Goal: Task Accomplishment & Management: Manage account settings

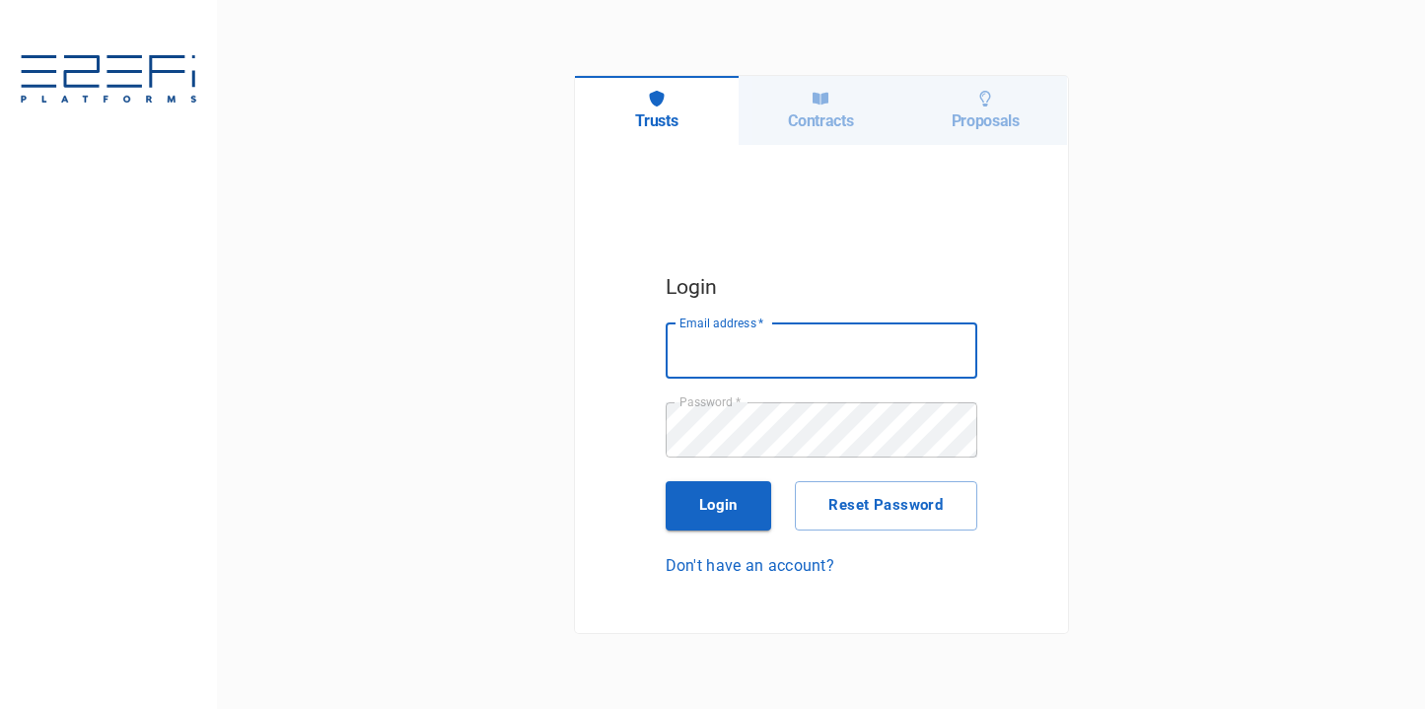
click at [816, 125] on h6 "Contracts" at bounding box center [820, 120] width 65 height 19
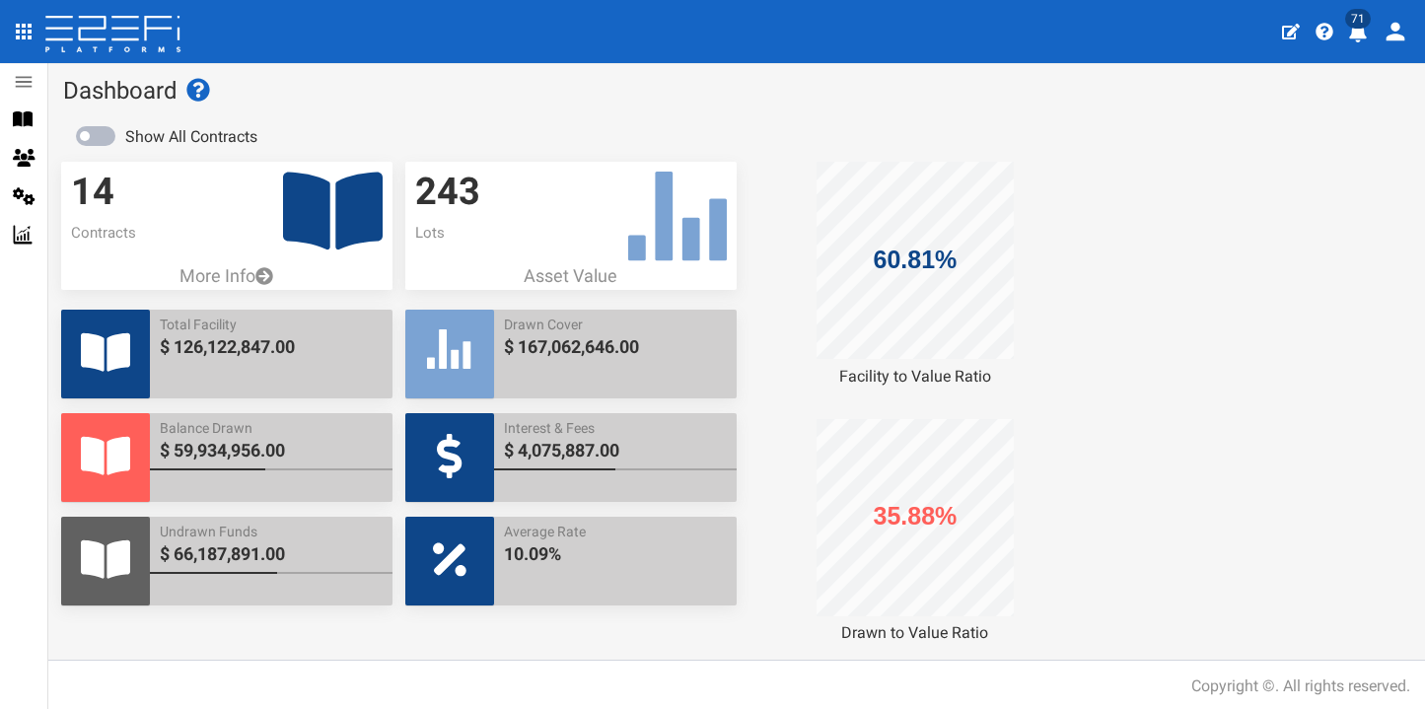
click at [1354, 35] on icon "profile" at bounding box center [1358, 33] width 18 height 20
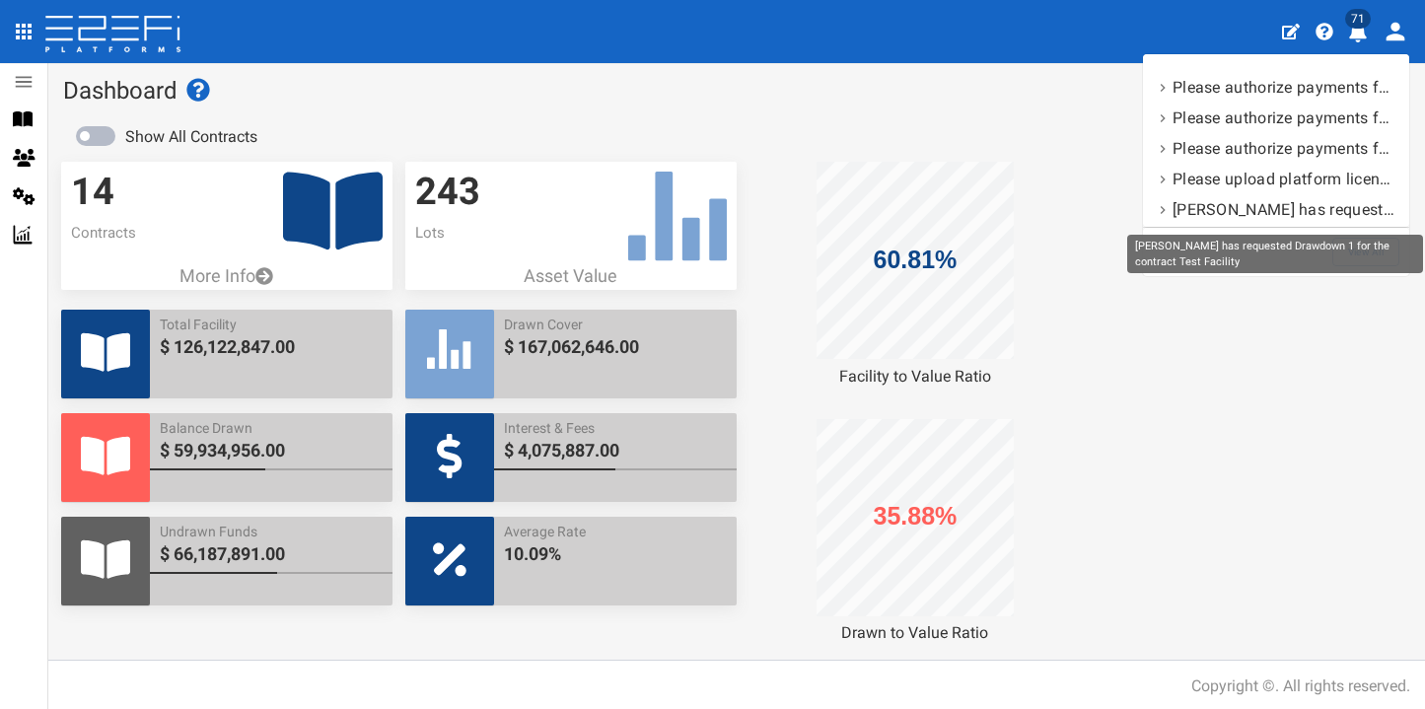
click at [1370, 246] on div "[PERSON_NAME] has requested Drawdown 1 for the contract Test Facility" at bounding box center [1275, 254] width 296 height 38
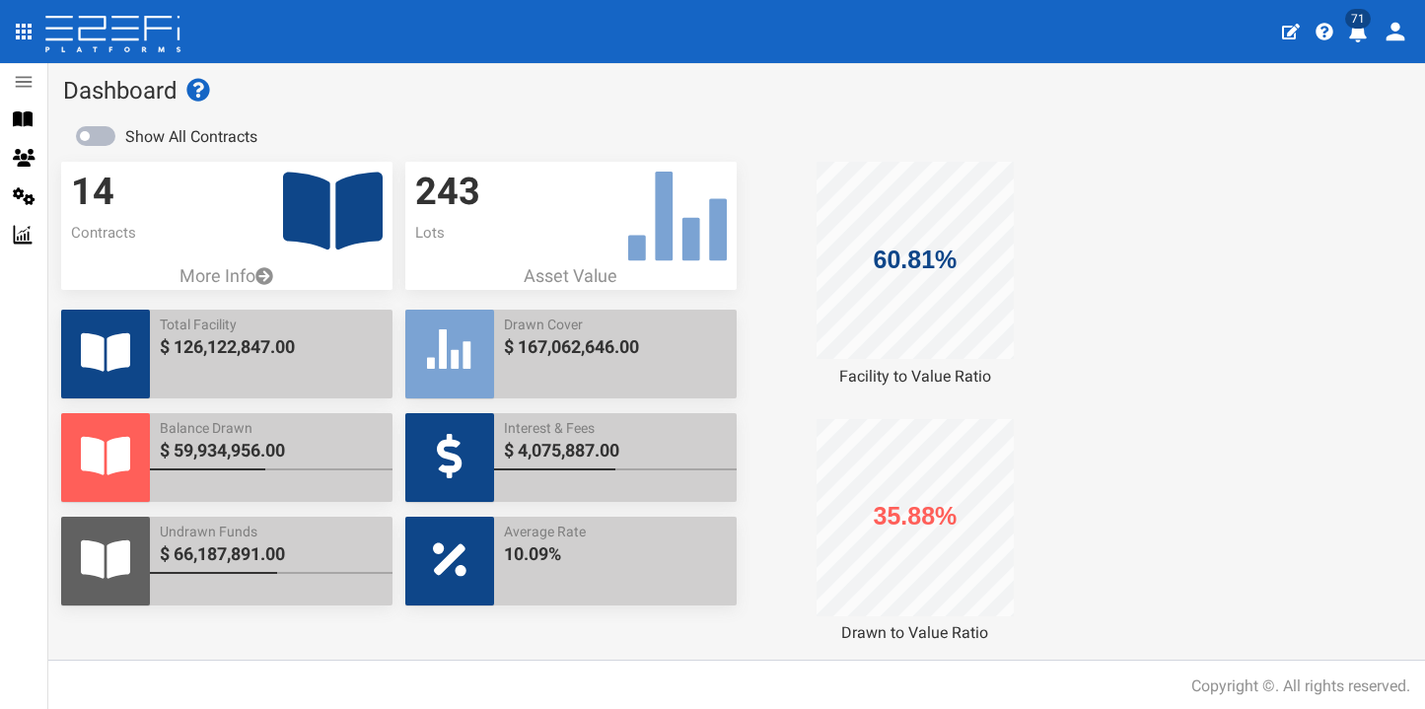
click at [1352, 38] on icon "profile" at bounding box center [1358, 33] width 18 height 20
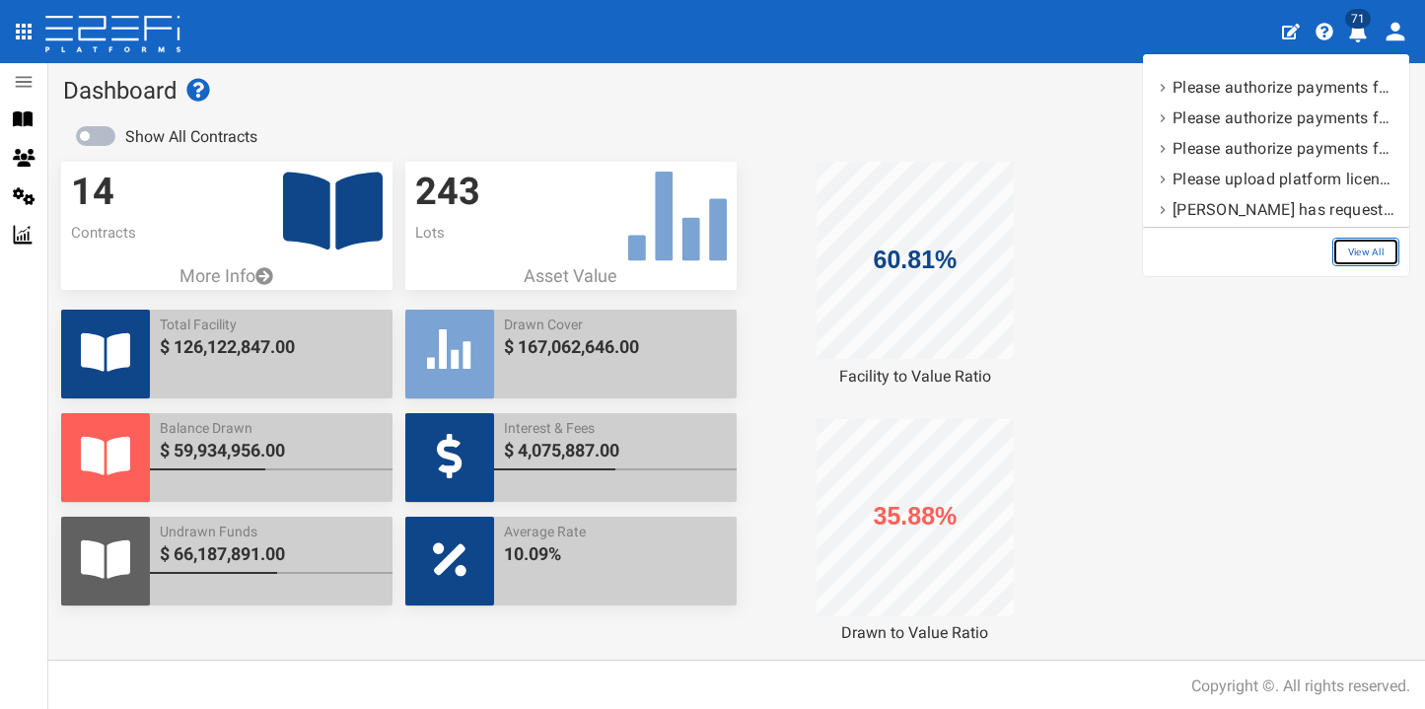
click at [1377, 247] on link "View All" at bounding box center [1365, 252] width 67 height 29
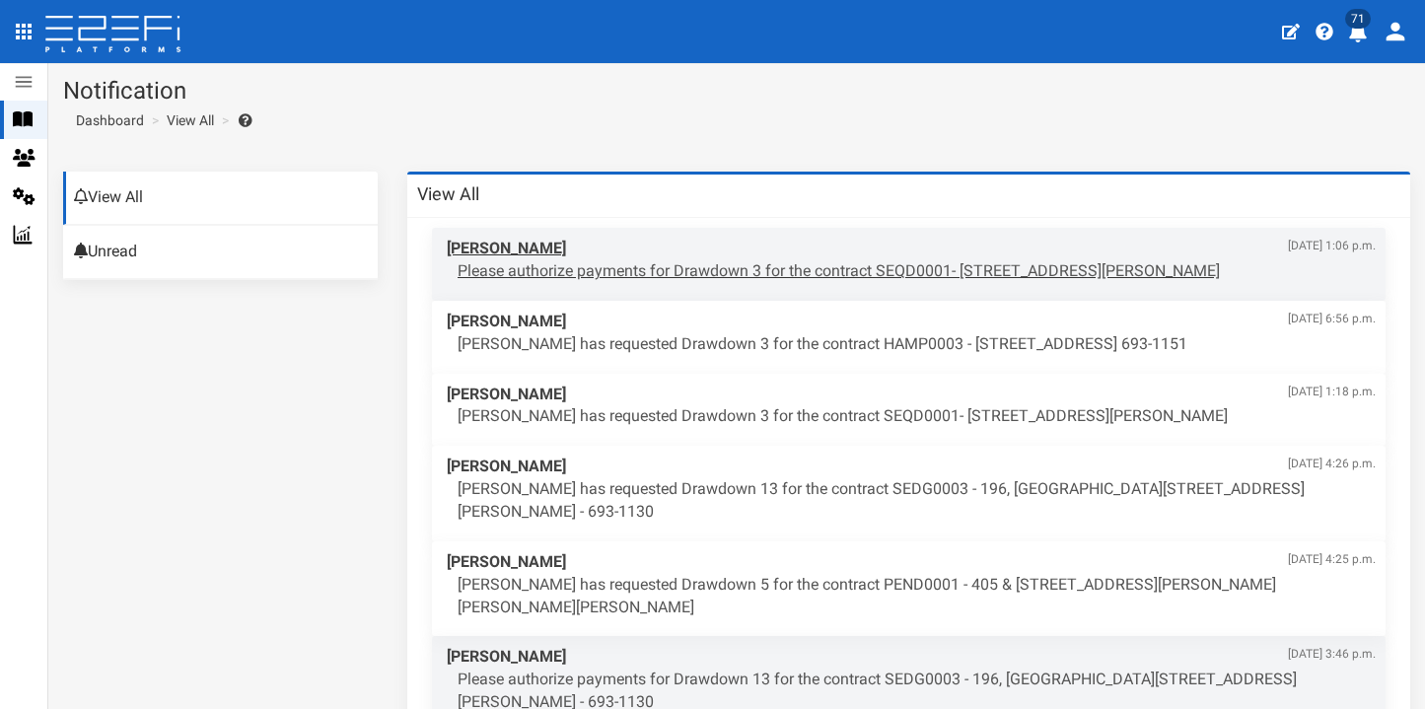
click at [938, 265] on p "Please authorize payments for Drawdown 3 for the contract SEQD0001- 77 Gaskell …" at bounding box center [916, 271] width 918 height 23
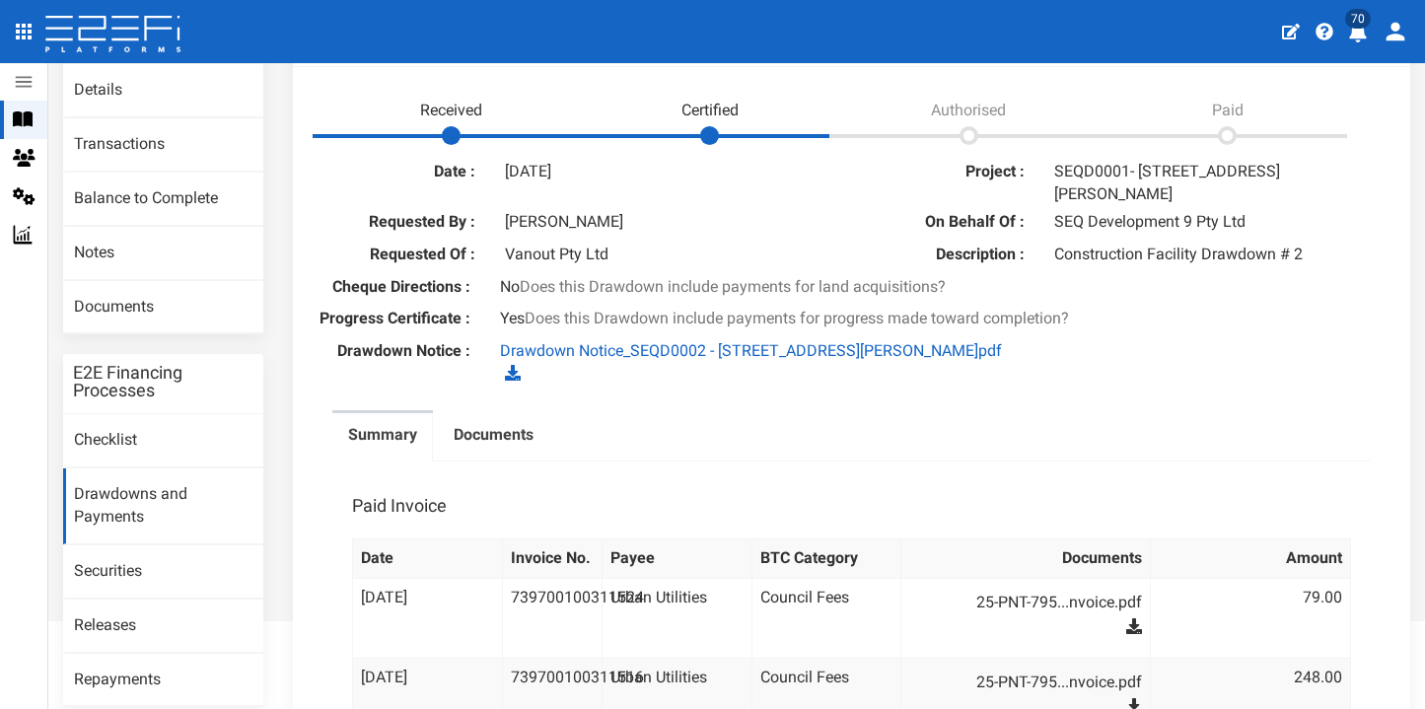
scroll to position [147, 0]
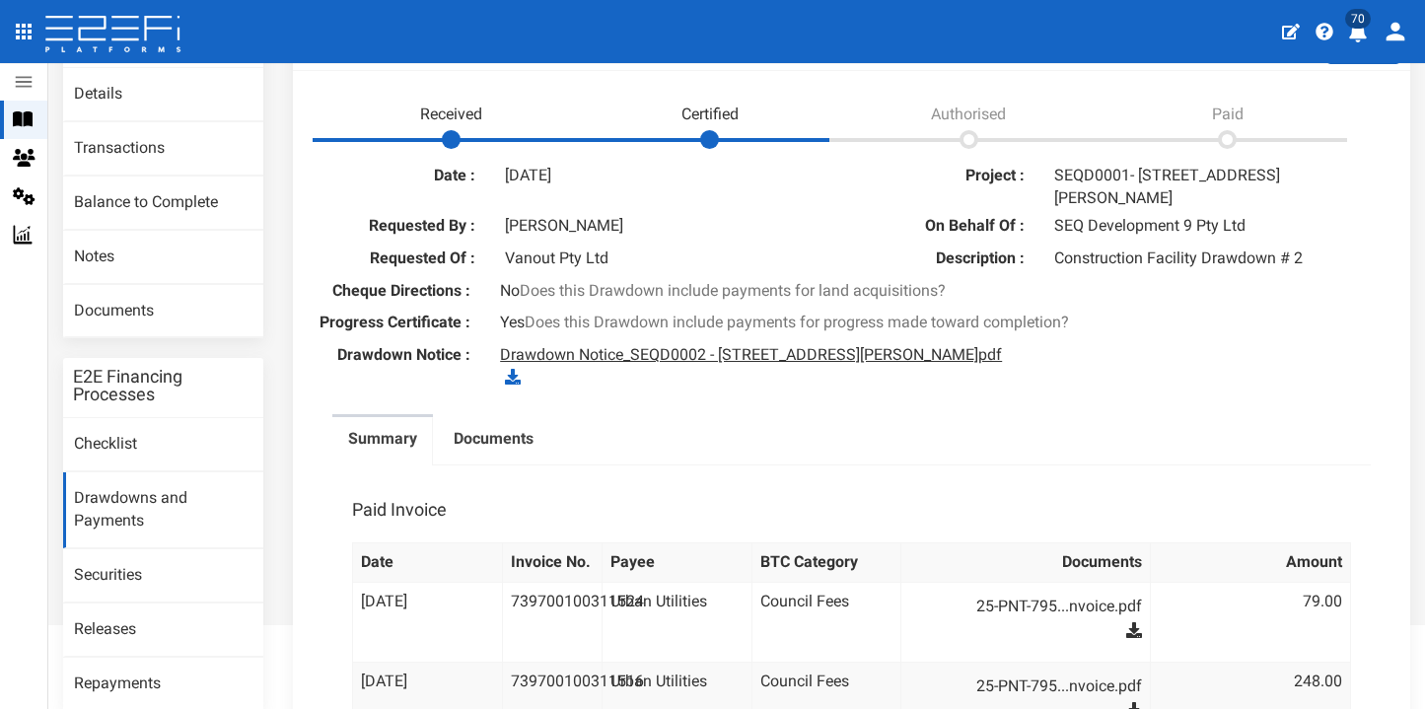
click at [753, 348] on link "Drawdown Notice_SEQD0002 - 77 Gaskell Street, Eight Mile Plains.pdf" at bounding box center [751, 354] width 502 height 19
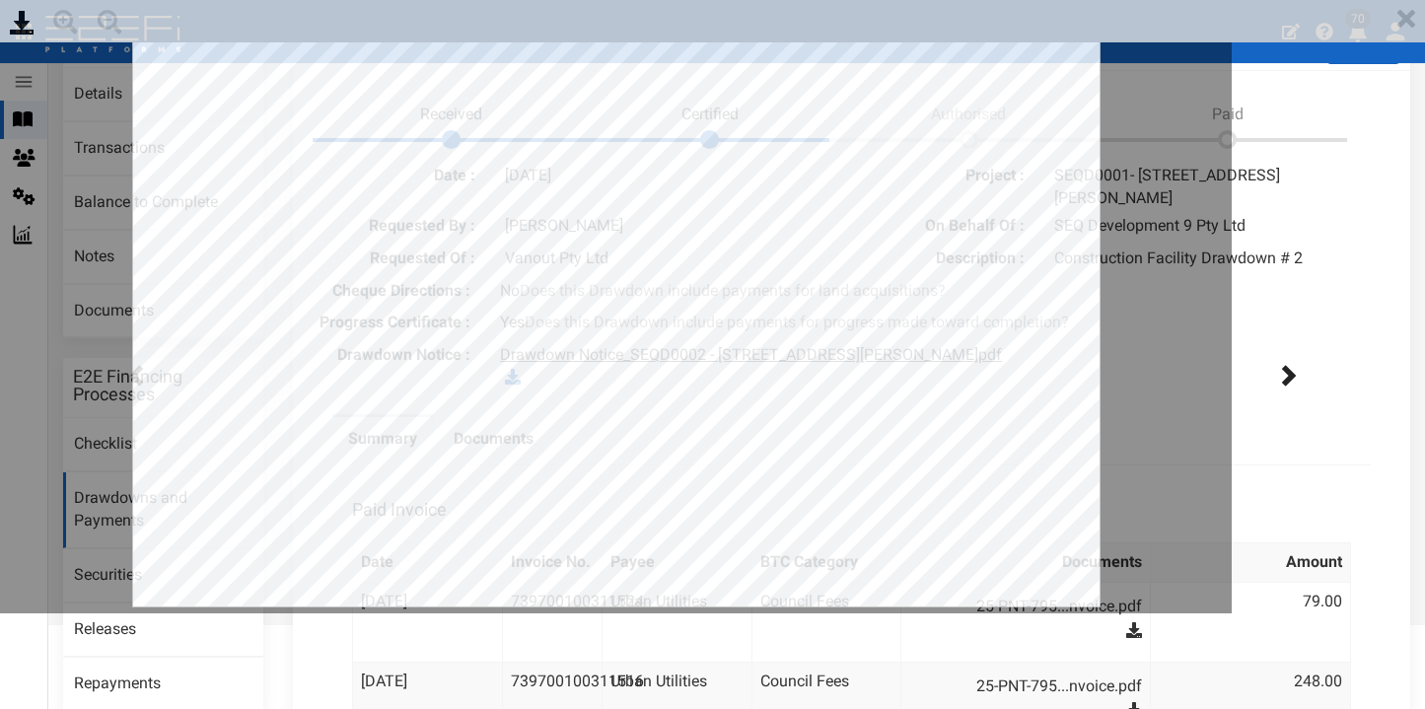
scroll to position [0, 0]
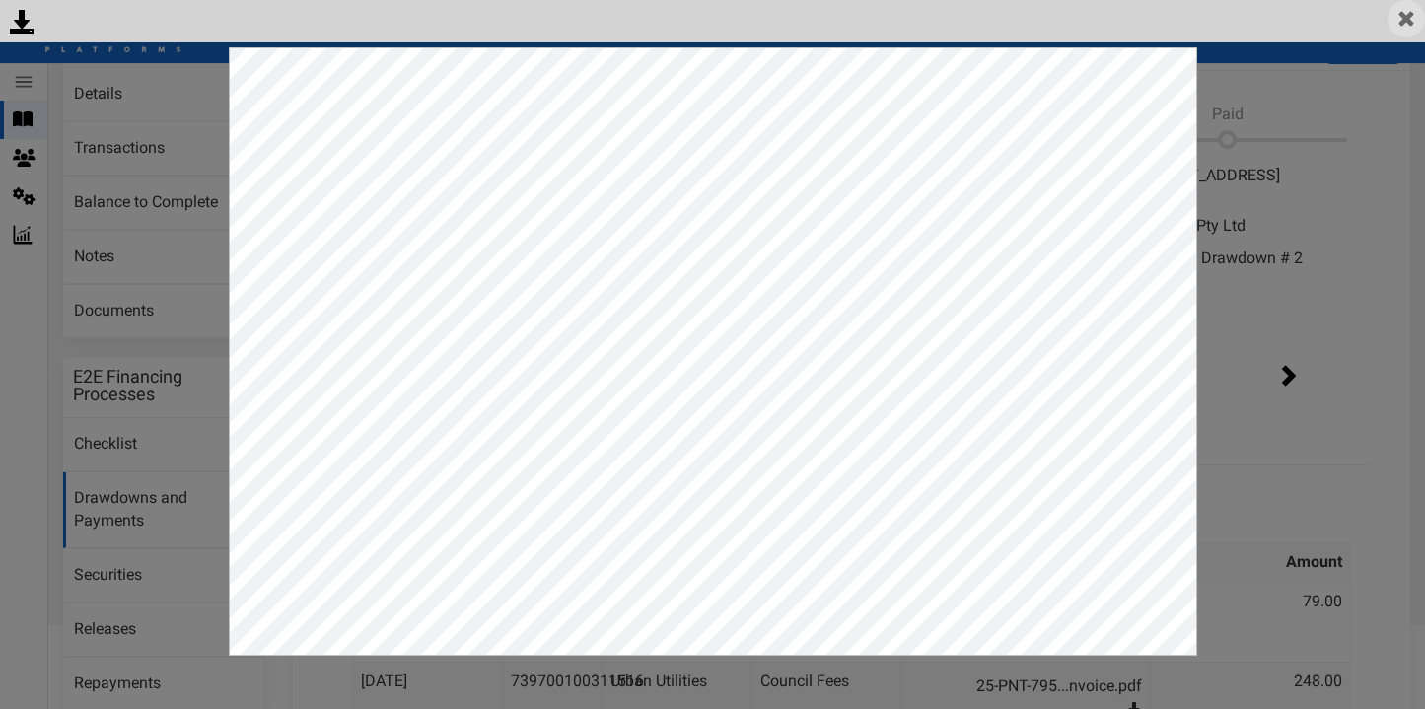
click at [1407, 22] on img at bounding box center [1405, 18] width 37 height 37
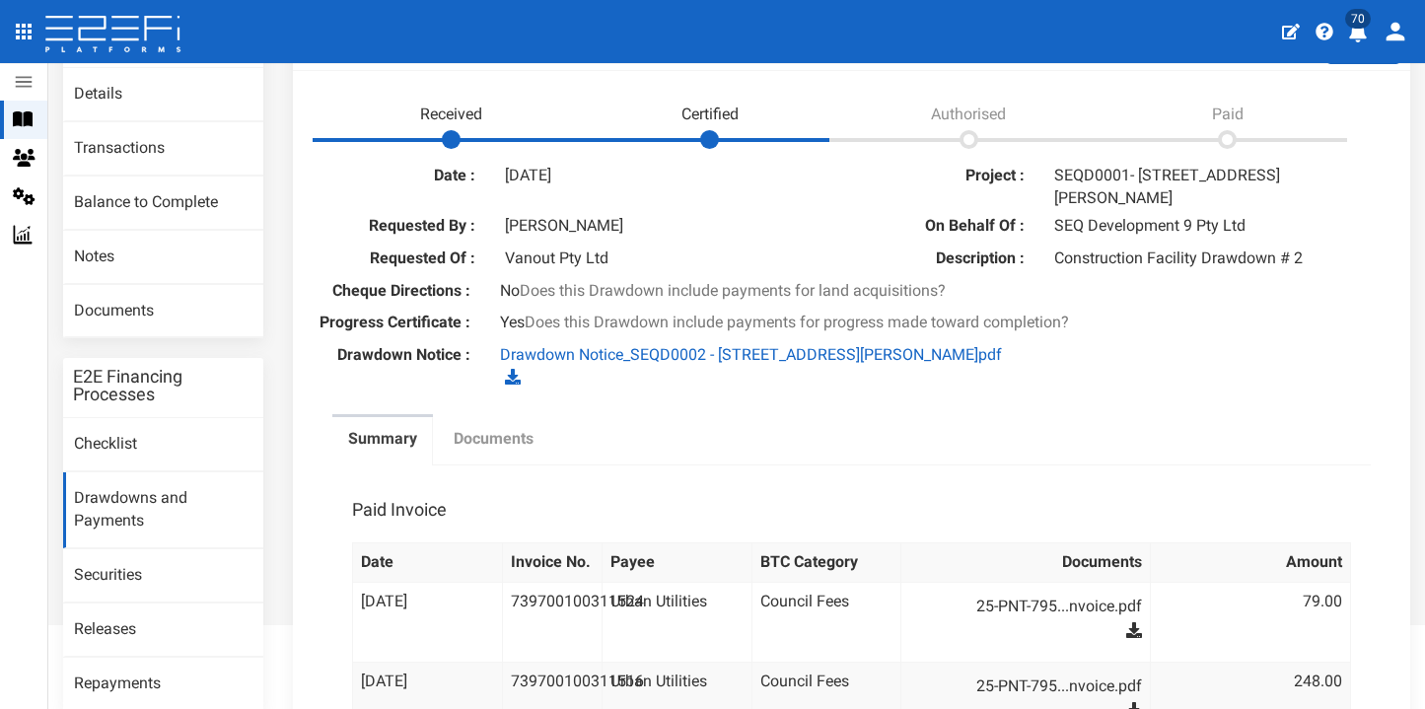
click at [508, 428] on label "Documents" at bounding box center [493, 439] width 80 height 23
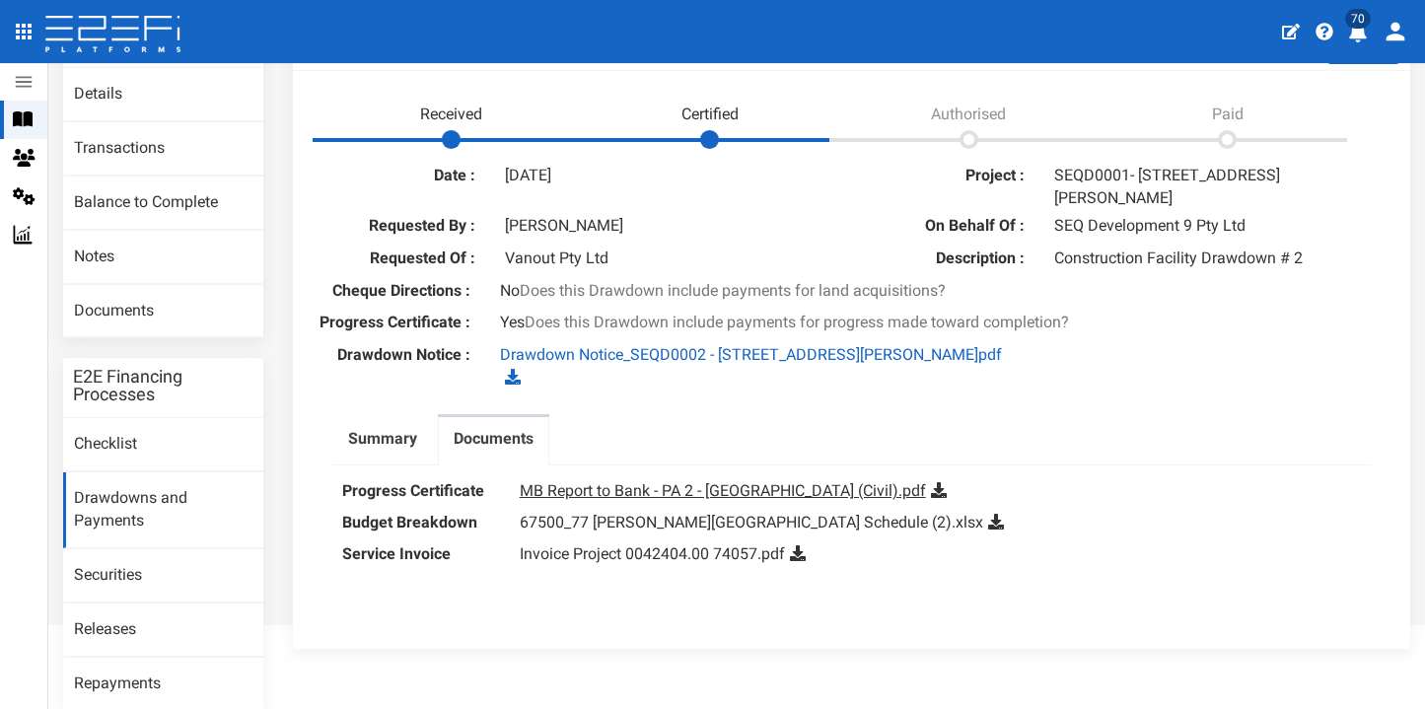
click at [612, 481] on link "MB Report to Bank - PA 2 - Eight Mile Plains (Civil).pdf" at bounding box center [723, 490] width 406 height 19
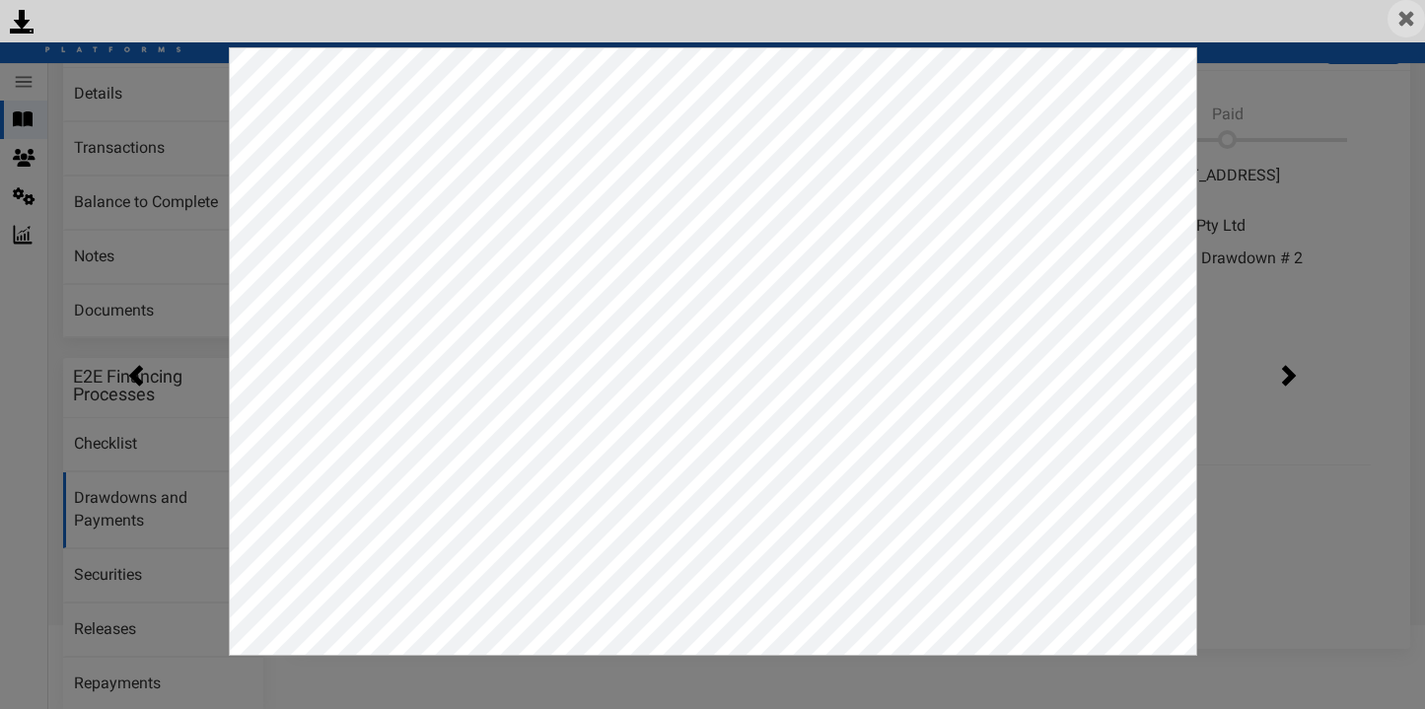
click at [1410, 10] on img at bounding box center [1405, 18] width 37 height 37
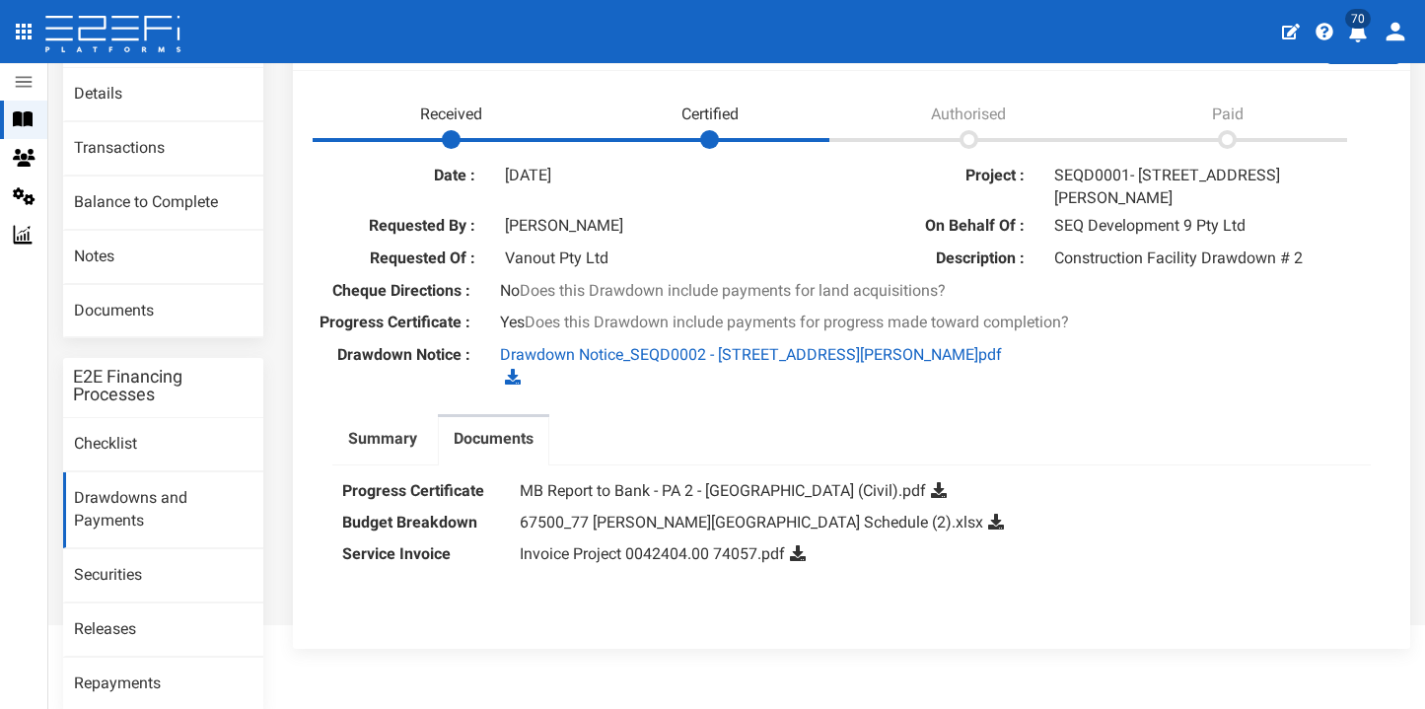
click at [931, 482] on icon at bounding box center [939, 490] width 16 height 16
click at [910, 513] on link "67500_77 Gaskell Street_Eight Mile Plains_Drawdown Schedule (2).xlsx" at bounding box center [751, 522] width 463 height 19
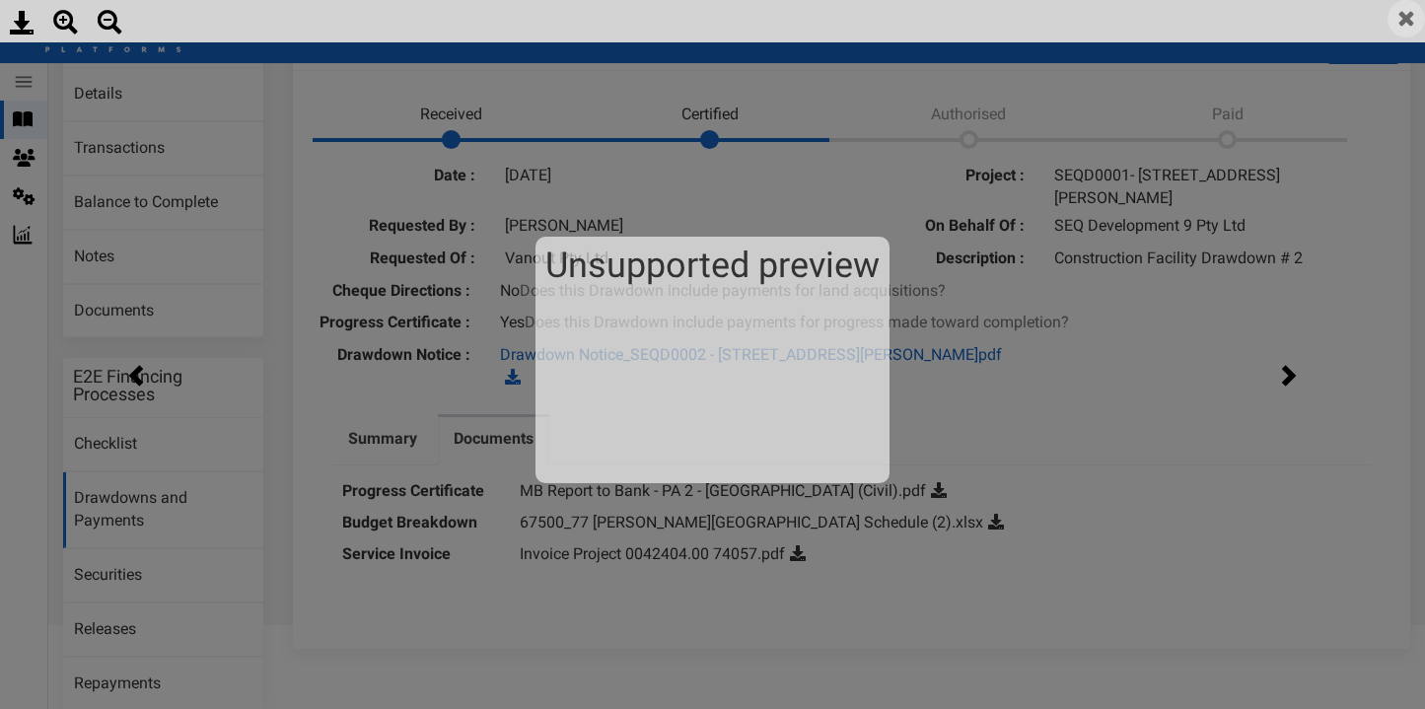
click at [1399, 25] on img at bounding box center [1405, 18] width 37 height 37
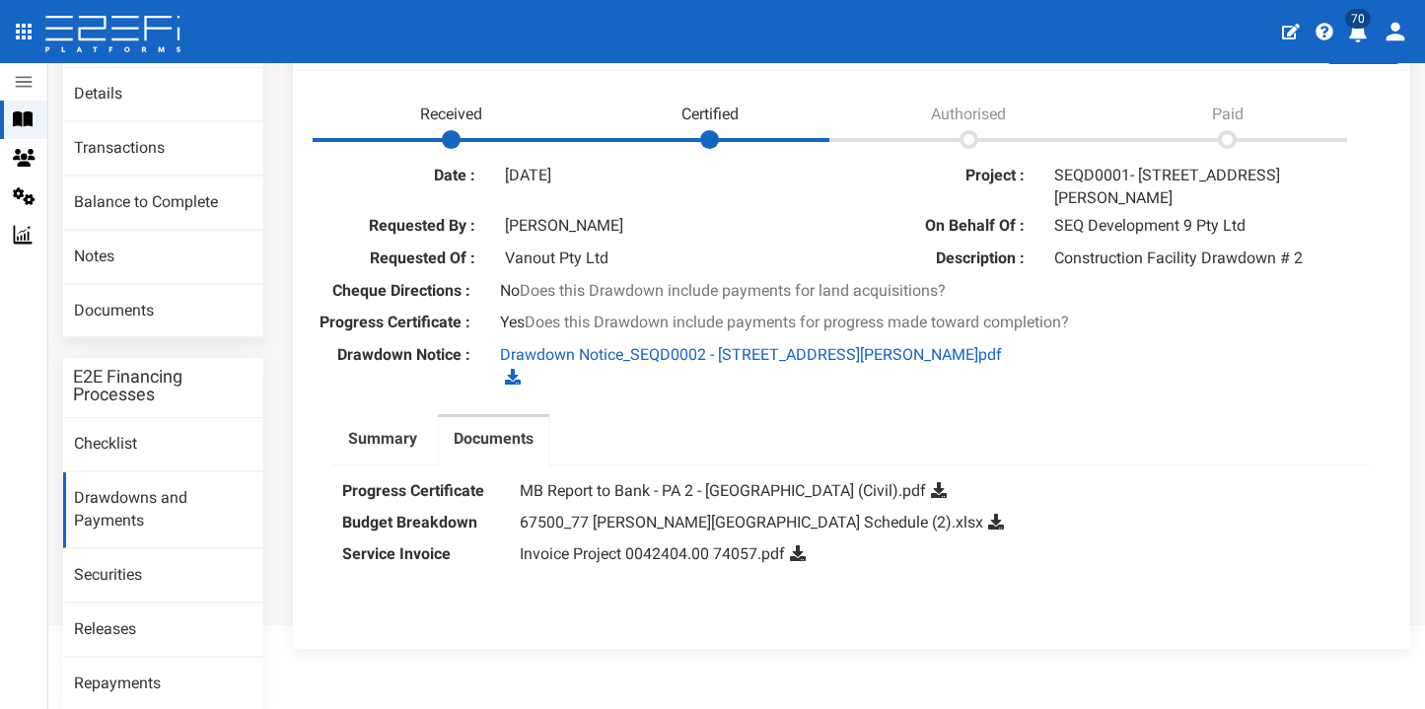
click at [1004, 514] on icon at bounding box center [996, 522] width 16 height 16
click at [633, 345] on link "Drawdown Notice_SEQD0002 - 77 Gaskell Street, Eight Mile Plains.pdf" at bounding box center [751, 354] width 502 height 19
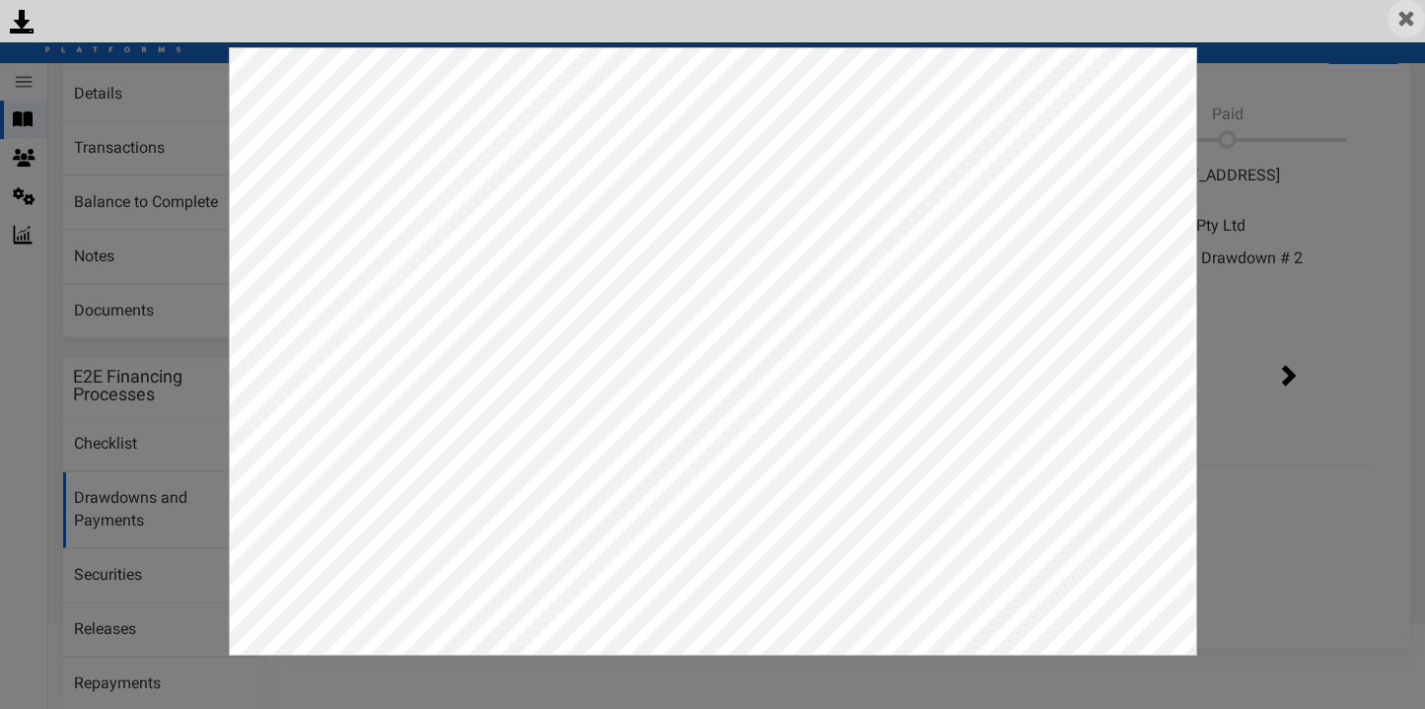
click at [1413, 19] on img at bounding box center [1405, 18] width 37 height 37
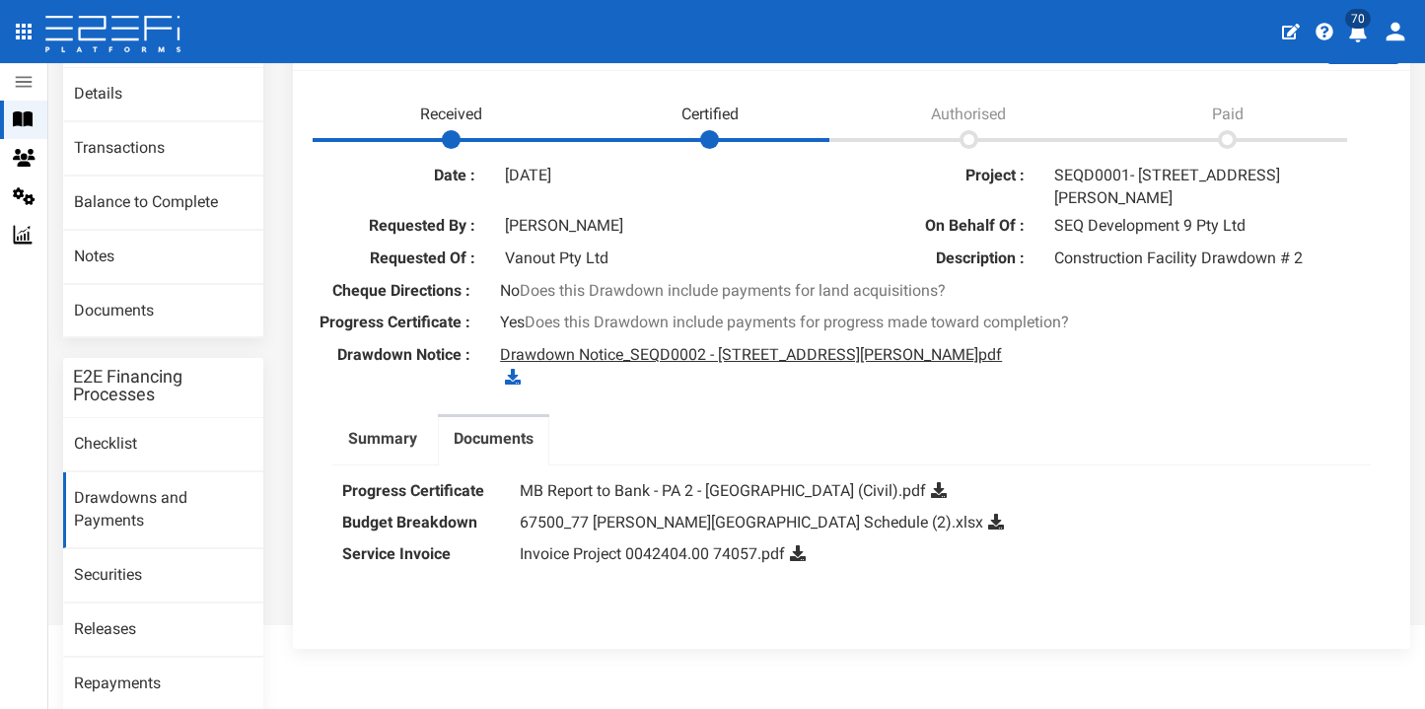
click at [597, 347] on link "Drawdown Notice_SEQD0002 - 77 Gaskell Street, Eight Mile Plains.pdf" at bounding box center [751, 354] width 502 height 19
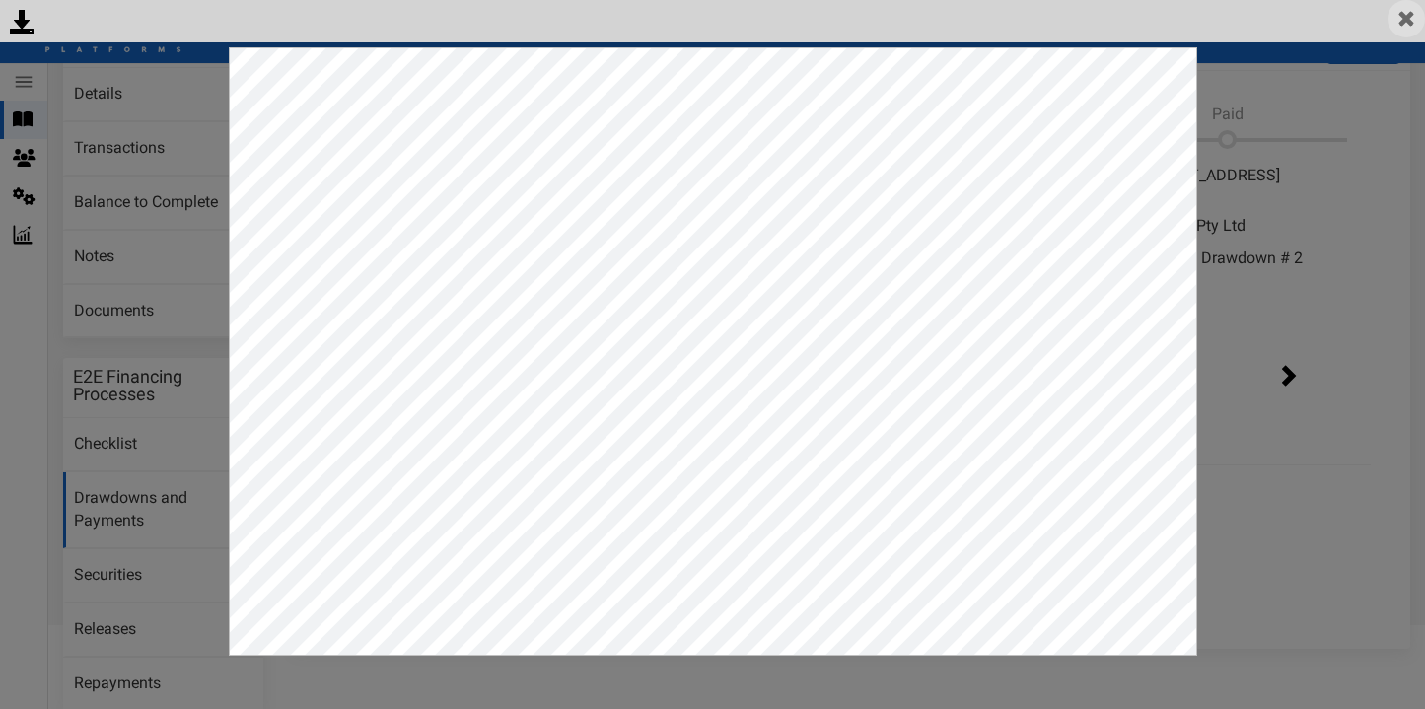
click at [1417, 16] on img at bounding box center [1405, 18] width 37 height 37
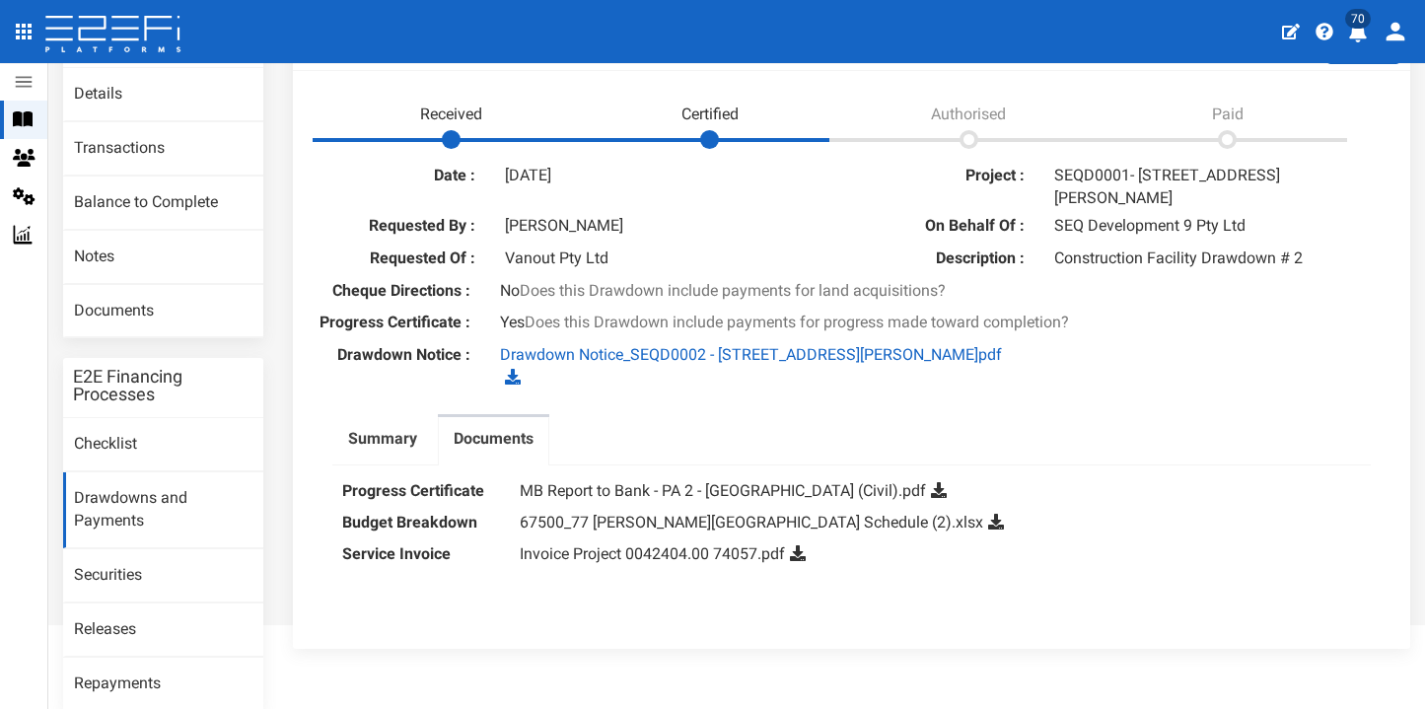
scroll to position [225, 0]
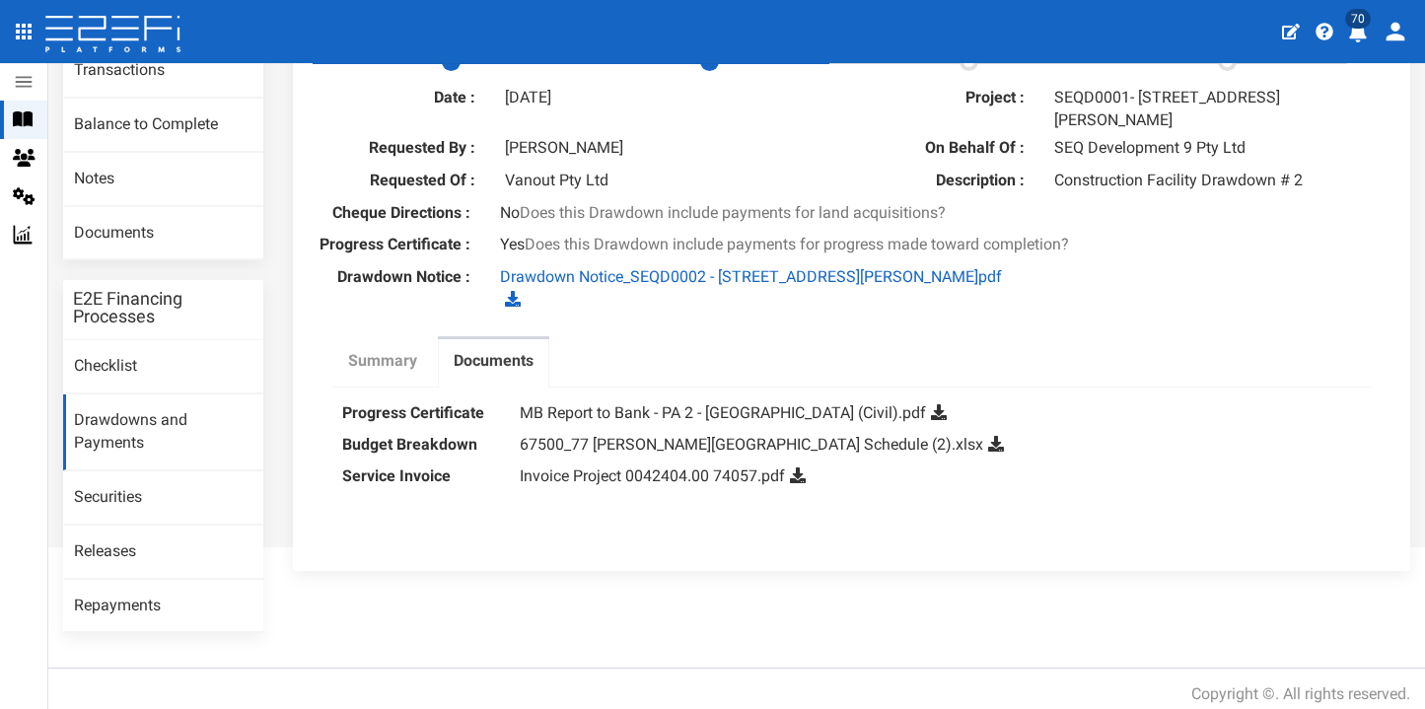
click at [367, 350] on label "Summary" at bounding box center [382, 361] width 69 height 23
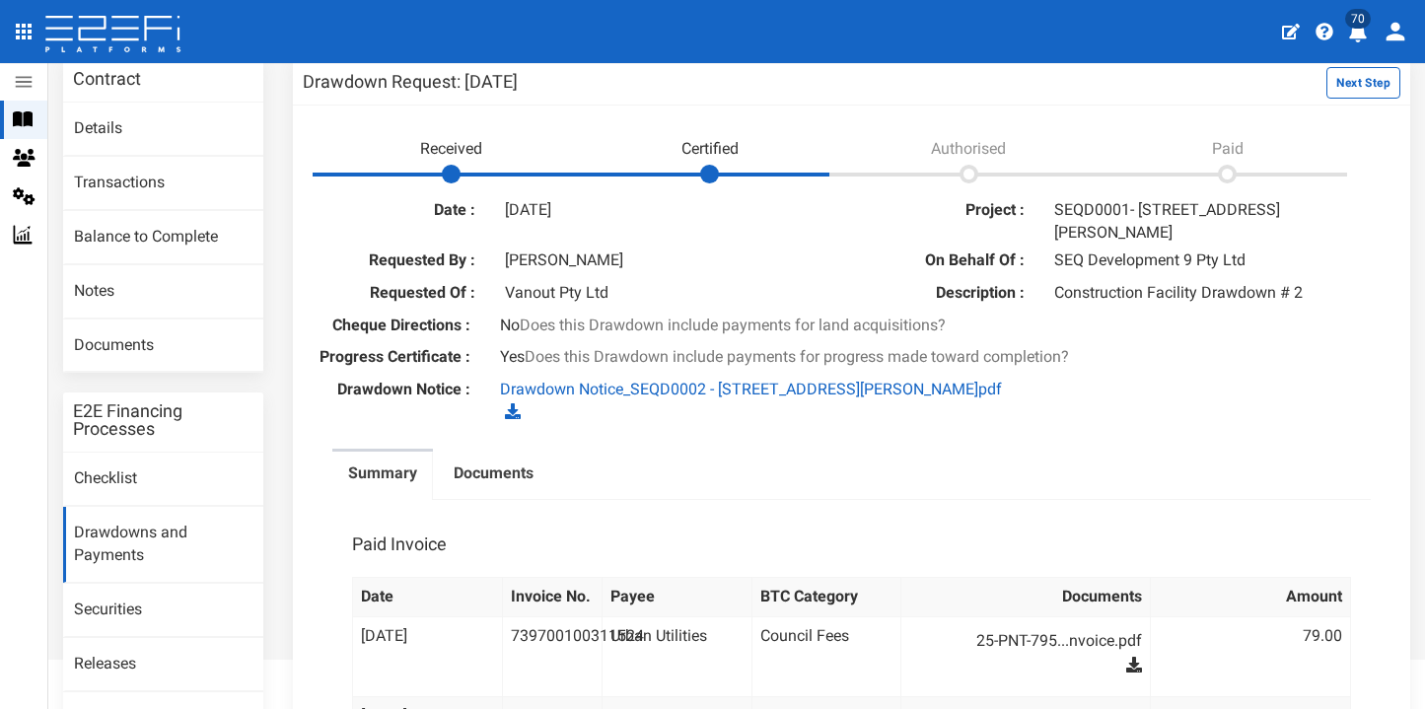
scroll to position [112, 0]
click at [521, 403] on icon at bounding box center [513, 411] width 16 height 16
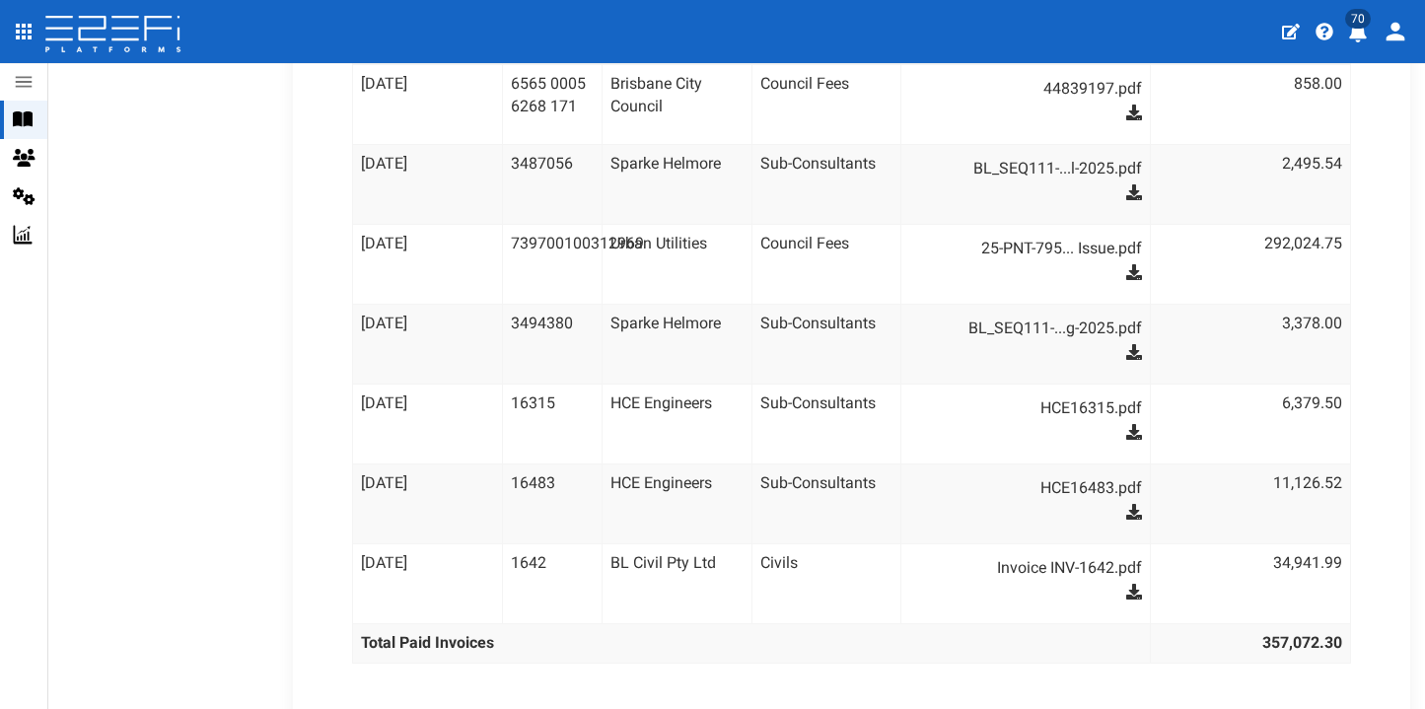
scroll to position [965, 0]
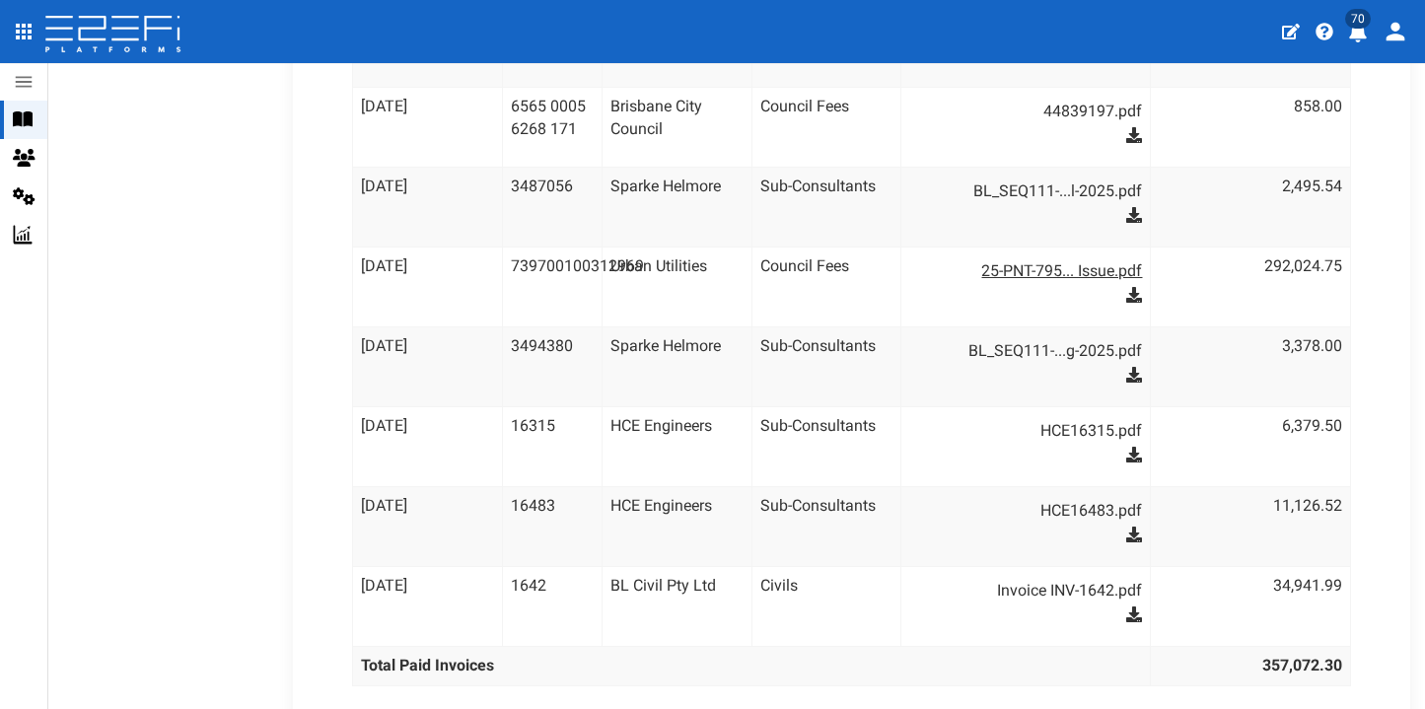
click at [1025, 255] on link "25-PNT-795... Issue.pdf" at bounding box center [1035, 271] width 213 height 32
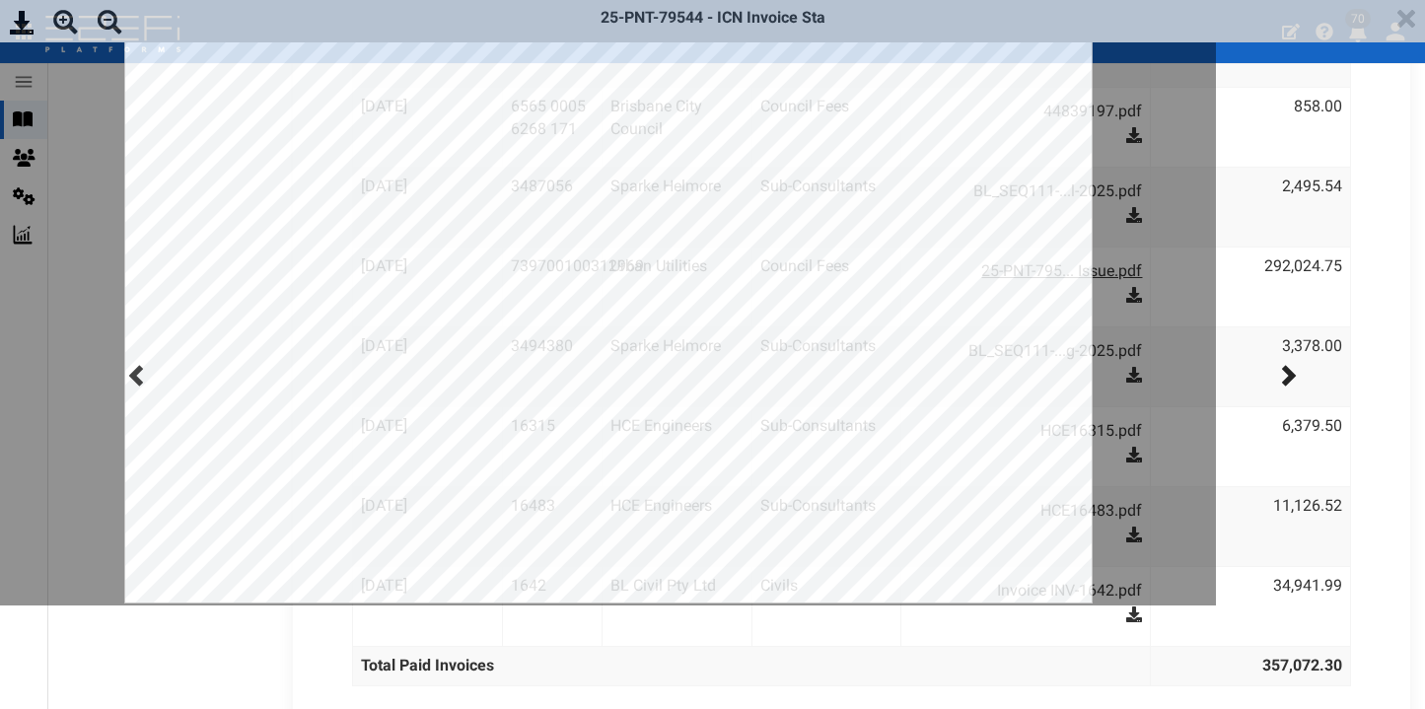
scroll to position [0, 0]
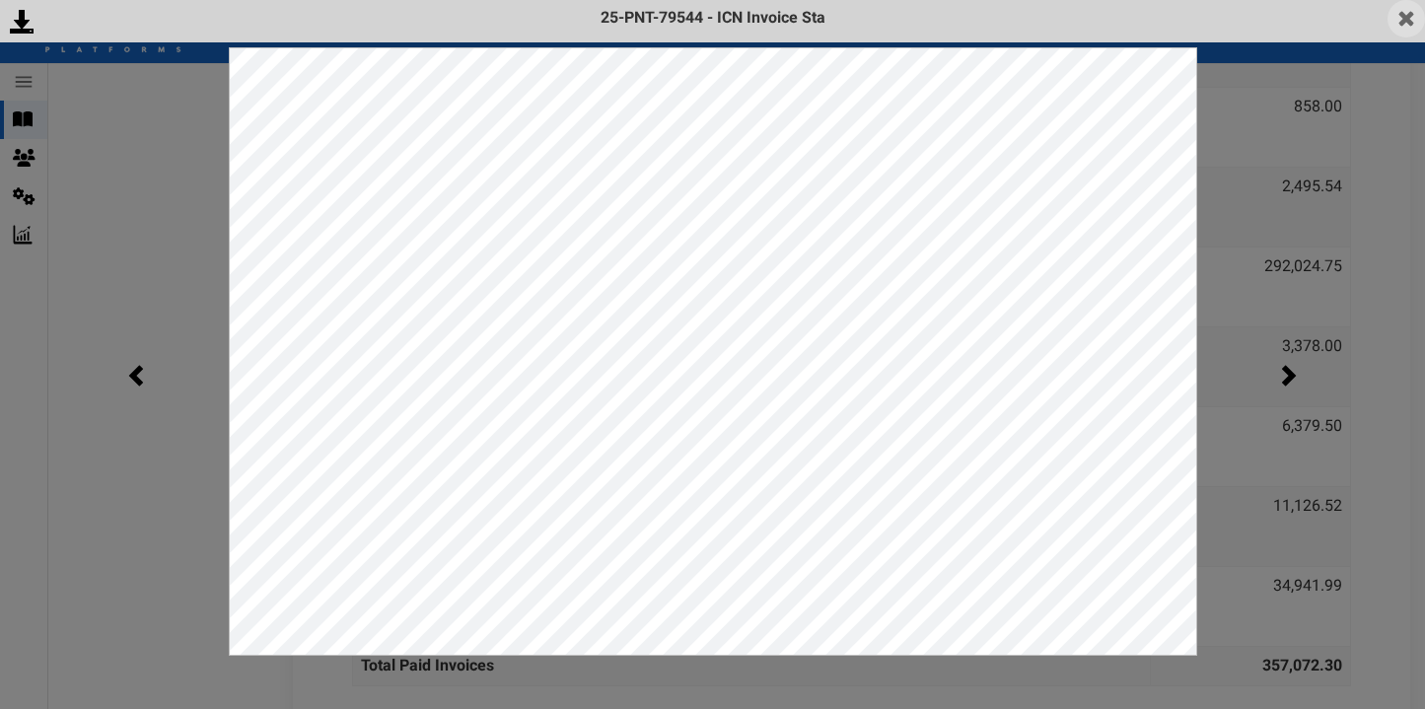
click at [1416, 14] on img at bounding box center [1405, 18] width 37 height 37
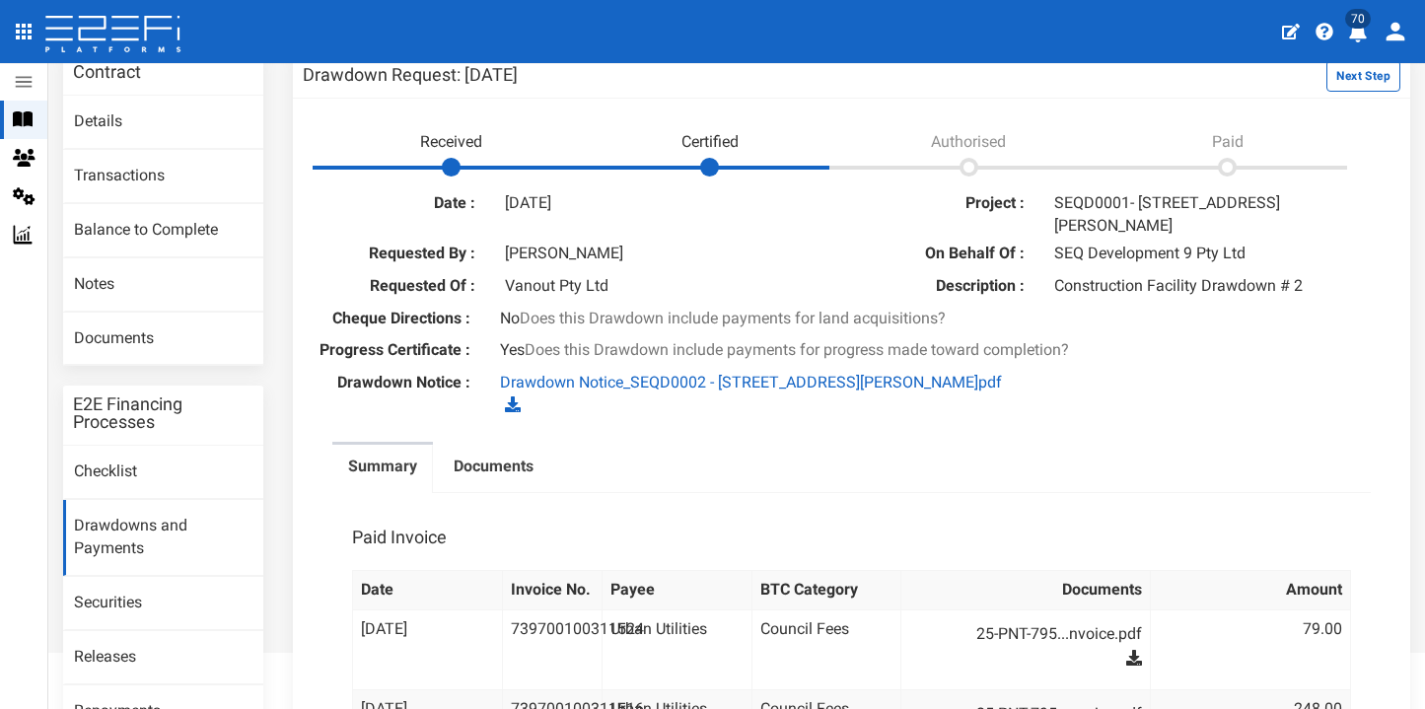
scroll to position [196, 0]
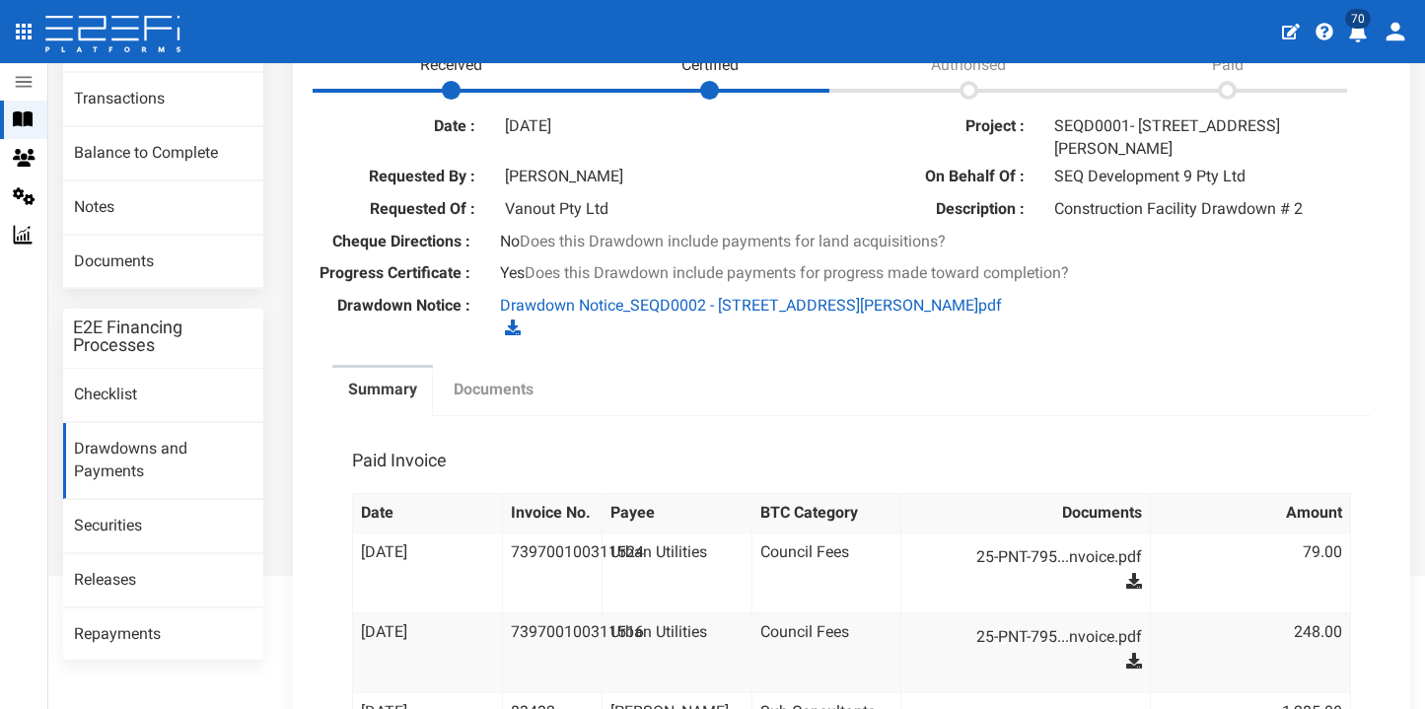
click at [523, 379] on label "Documents" at bounding box center [493, 390] width 80 height 23
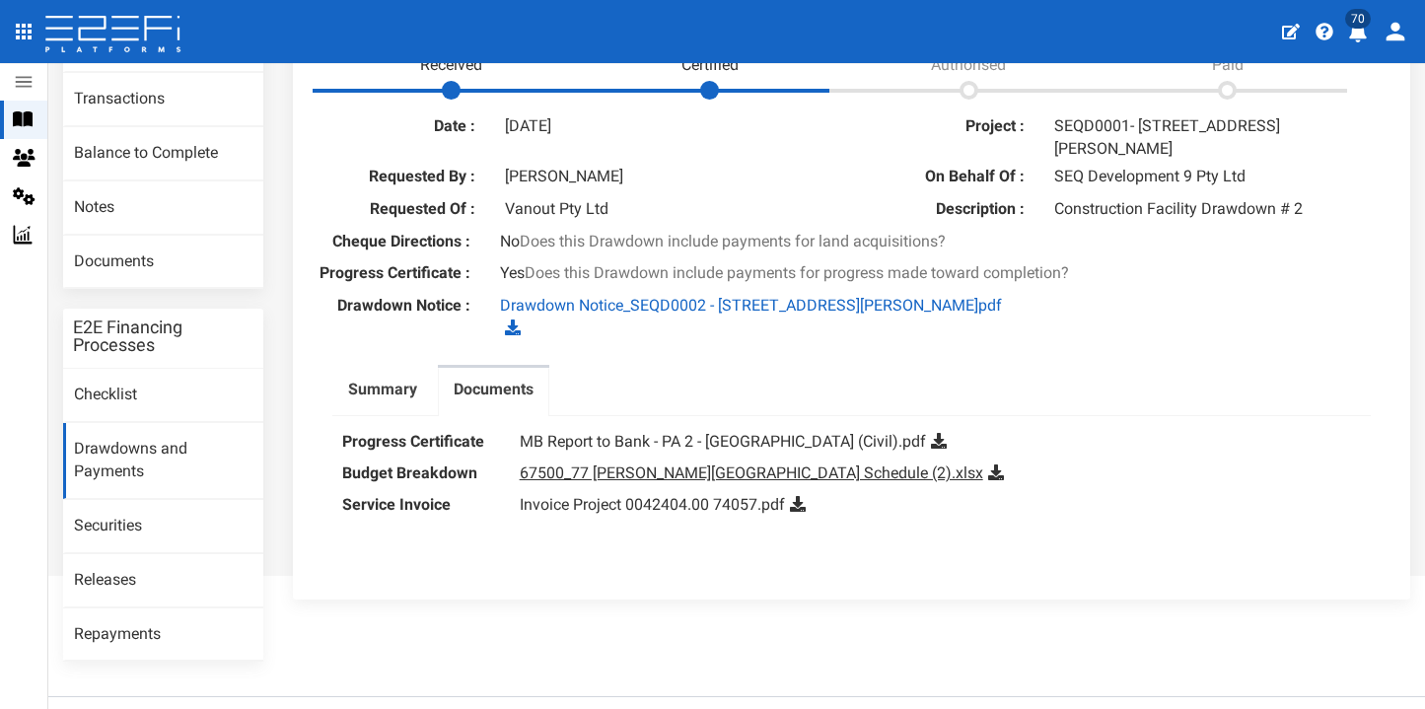
scroll to position [225, 0]
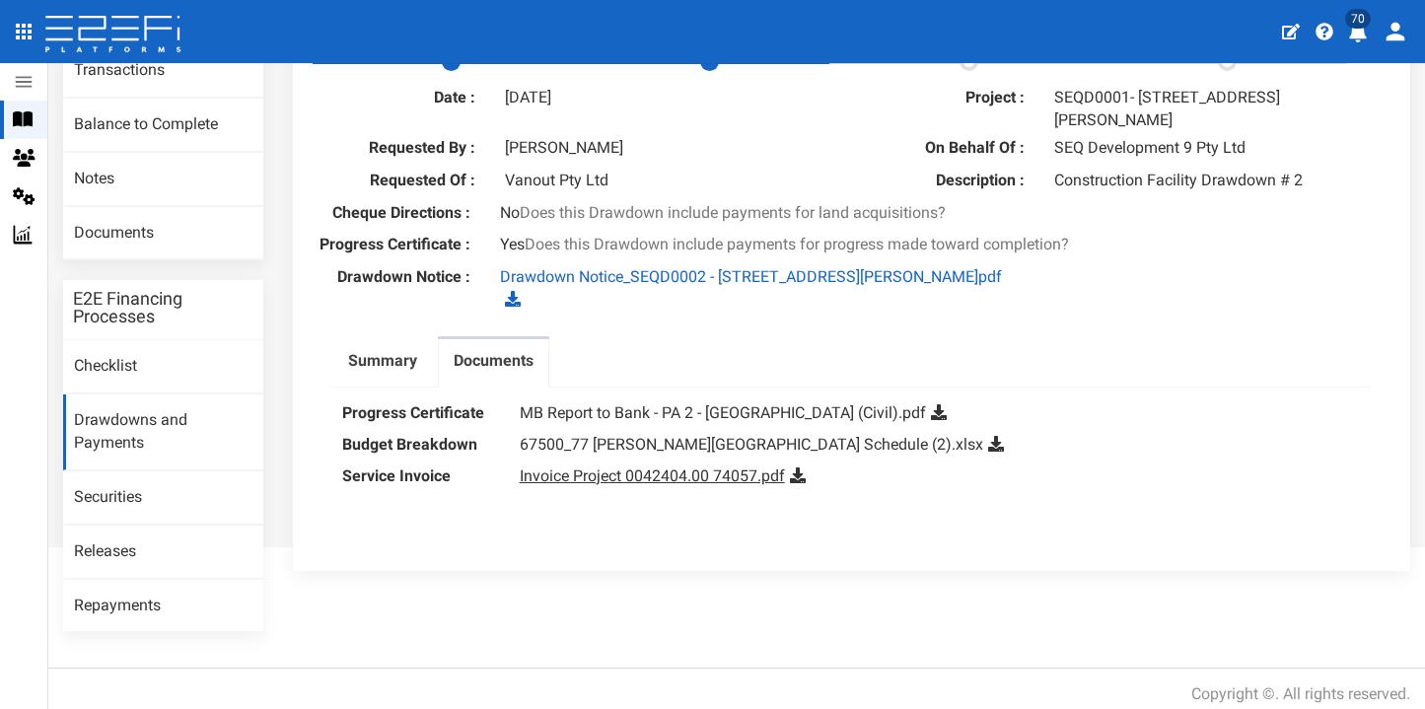
click at [703, 466] on link "Invoice Project 0042404.00 74057.pdf" at bounding box center [652, 475] width 265 height 19
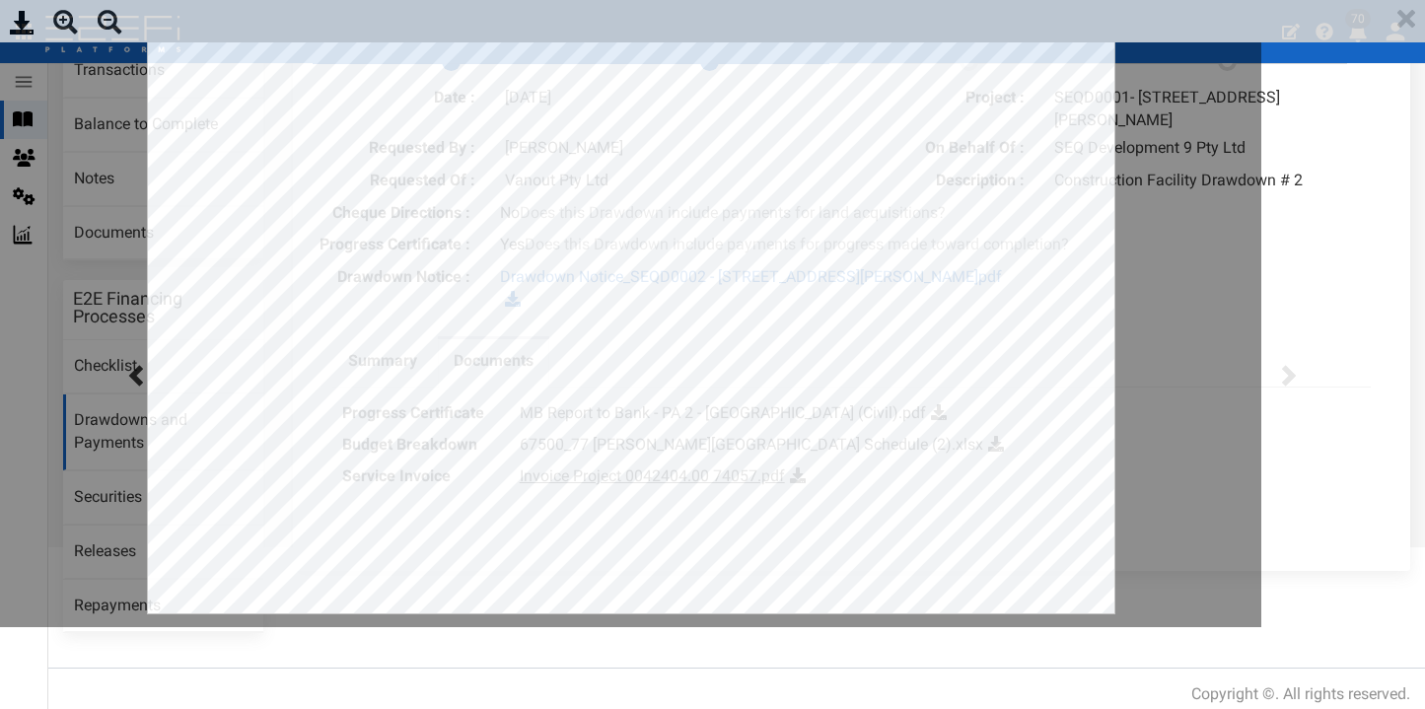
scroll to position [0, 0]
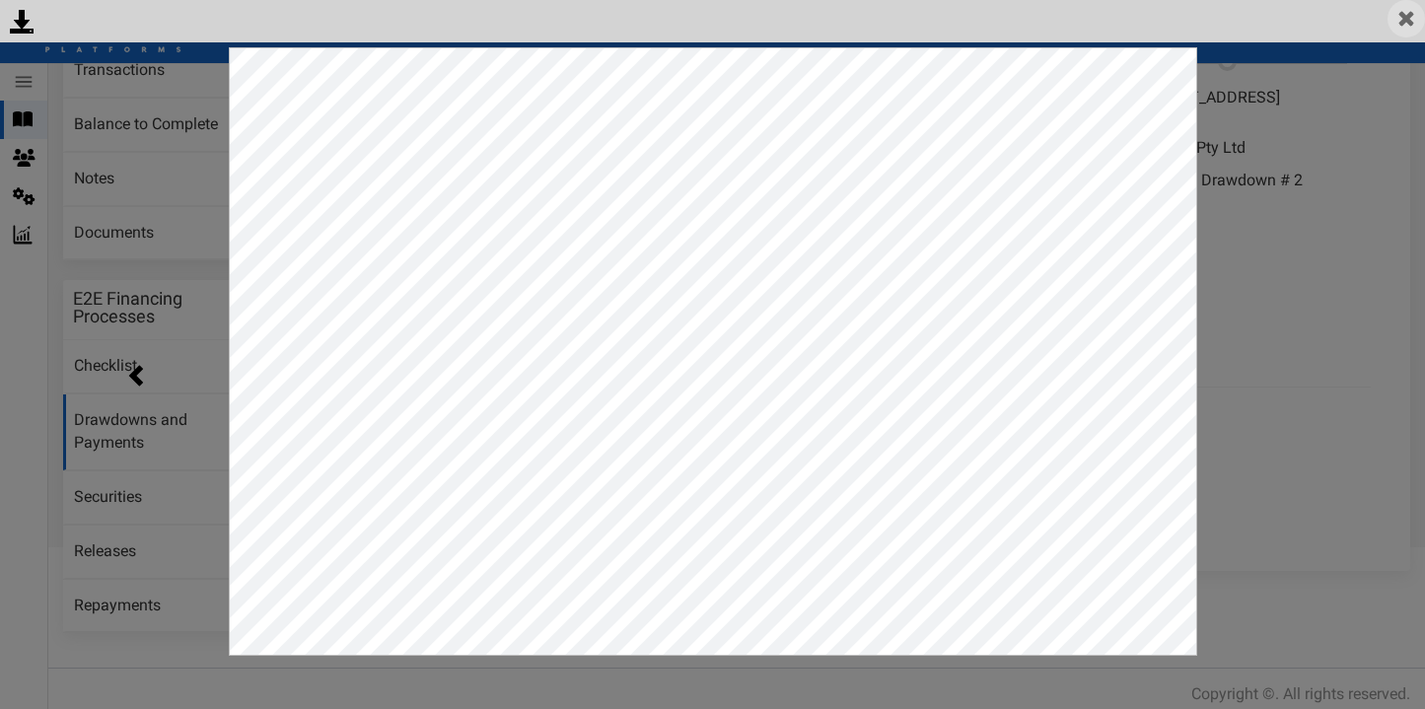
click at [1412, 14] on img at bounding box center [1405, 18] width 37 height 37
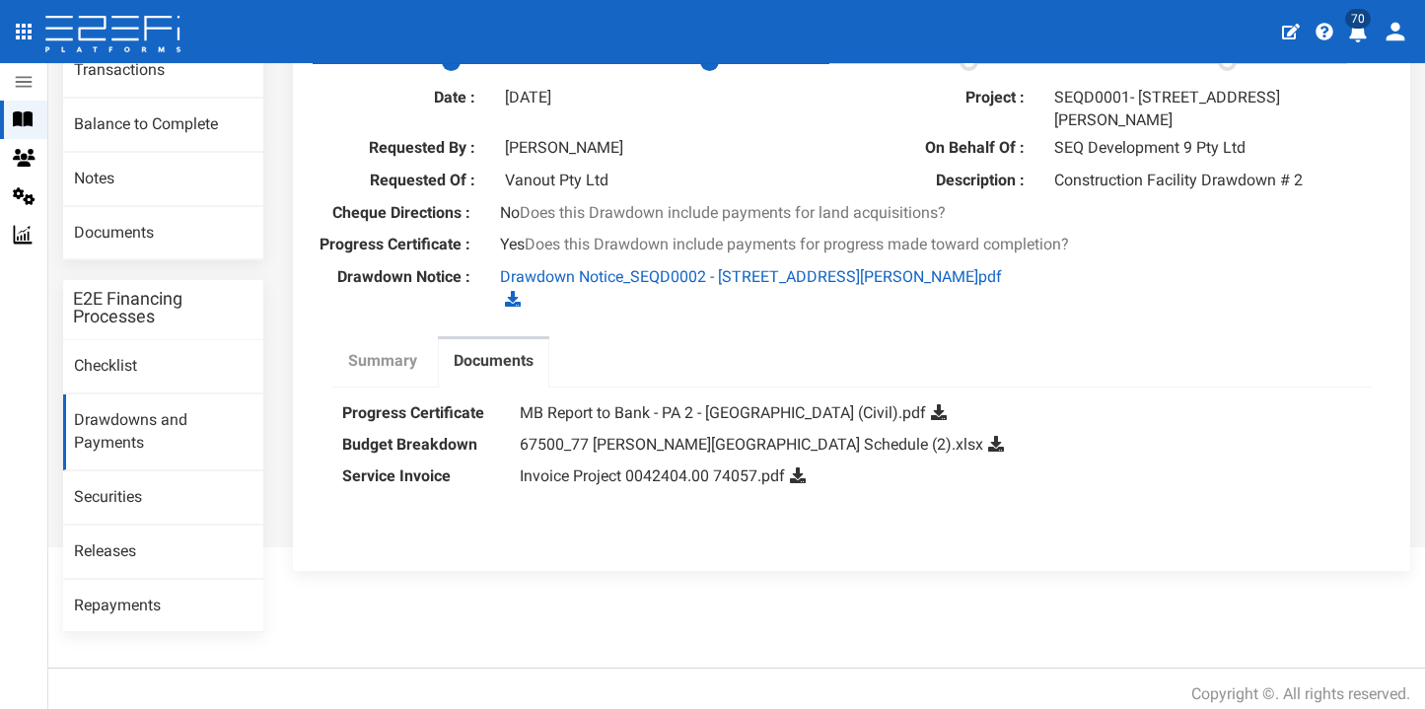
click at [392, 352] on link "Summary" at bounding box center [382, 363] width 101 height 49
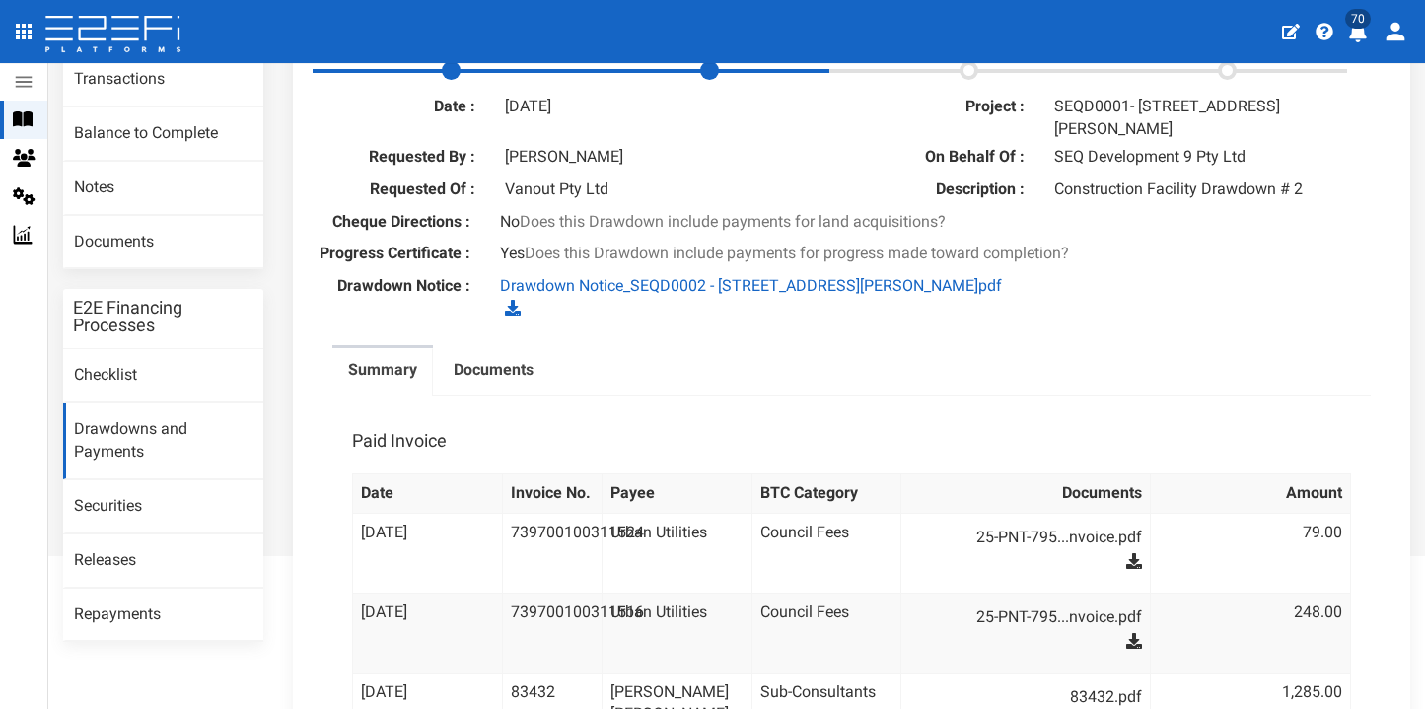
scroll to position [263, 0]
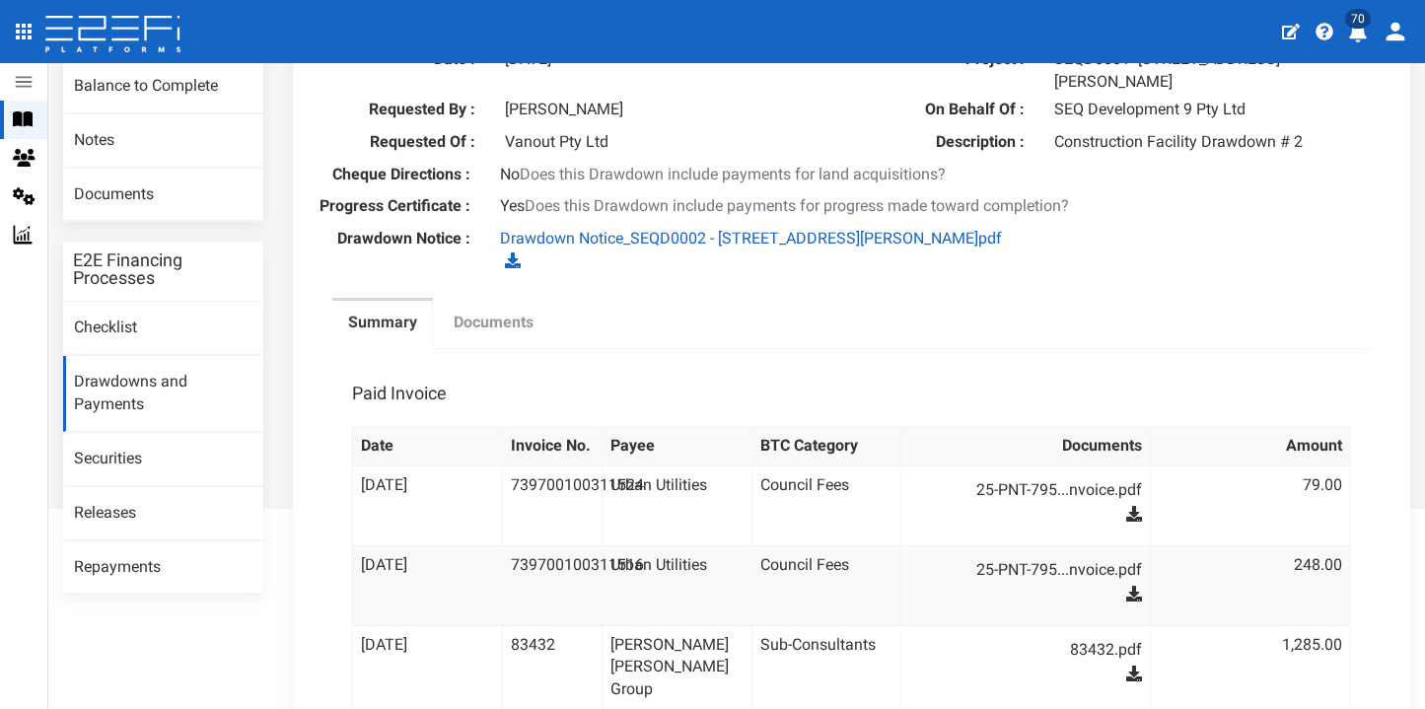
click at [496, 312] on label "Documents" at bounding box center [493, 323] width 80 height 23
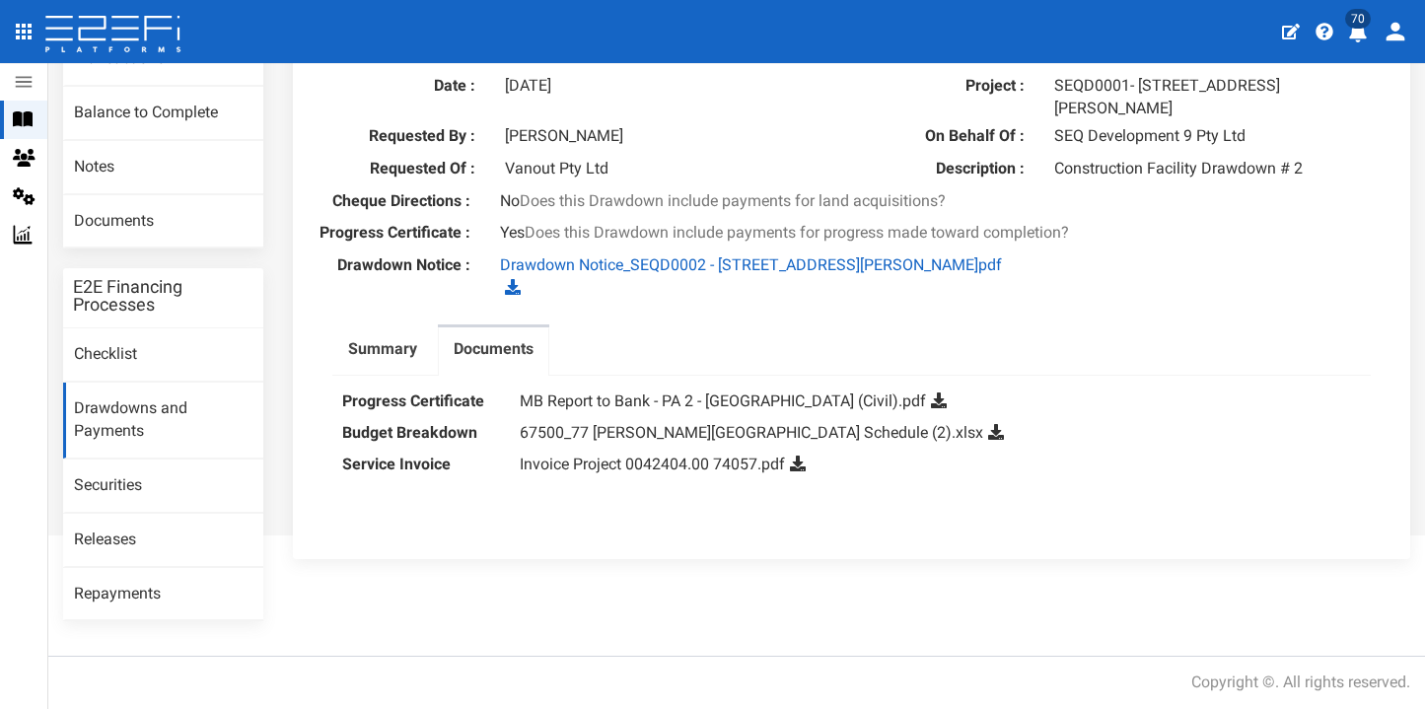
scroll to position [225, 0]
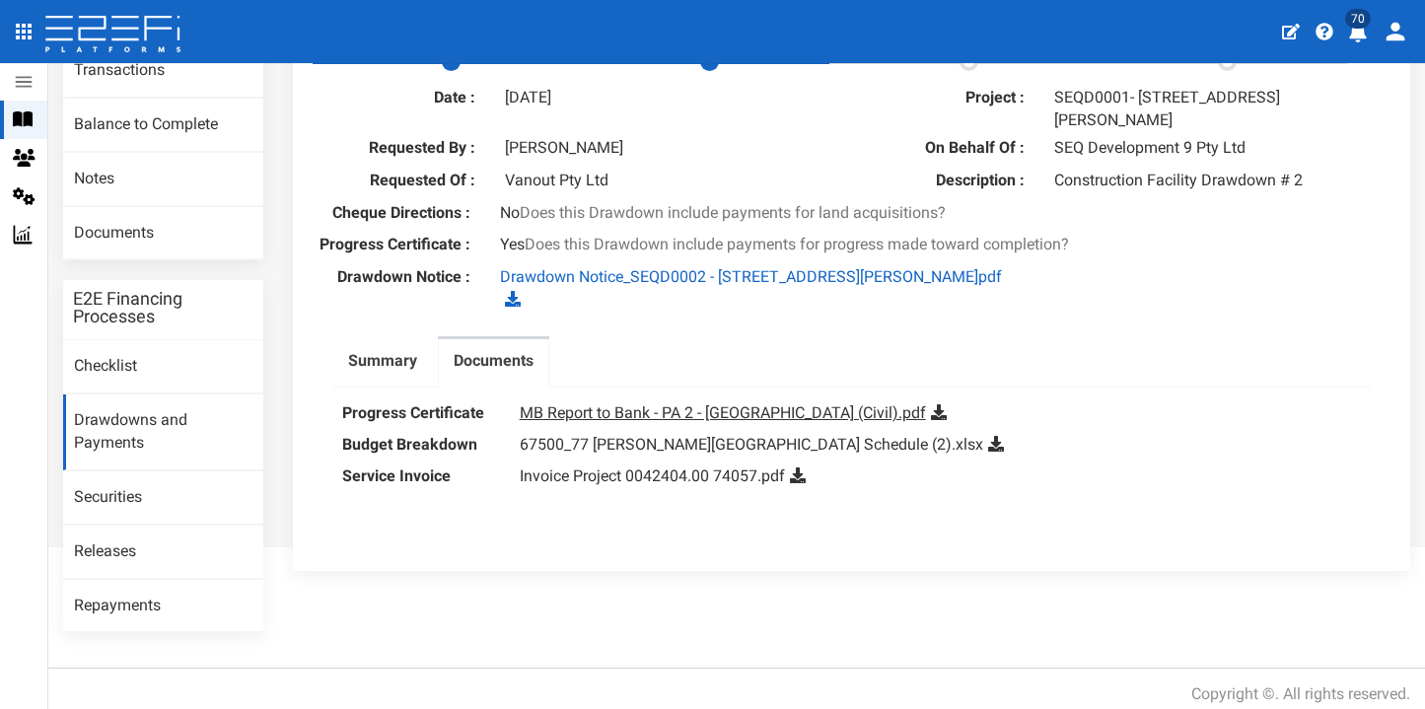
click at [670, 403] on link "MB Report to Bank - PA 2 - [GEOGRAPHIC_DATA] (Civil).pdf" at bounding box center [723, 412] width 406 height 19
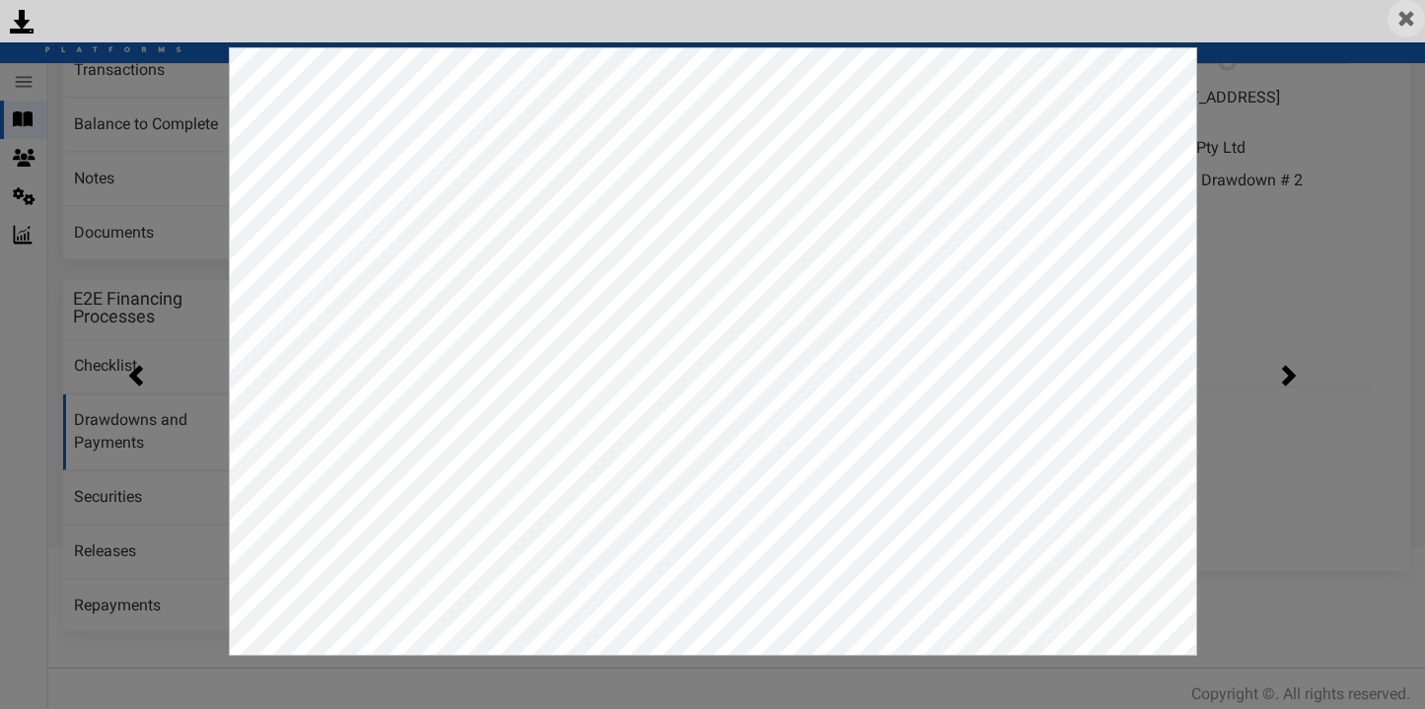
click at [1396, 17] on img at bounding box center [1405, 18] width 37 height 37
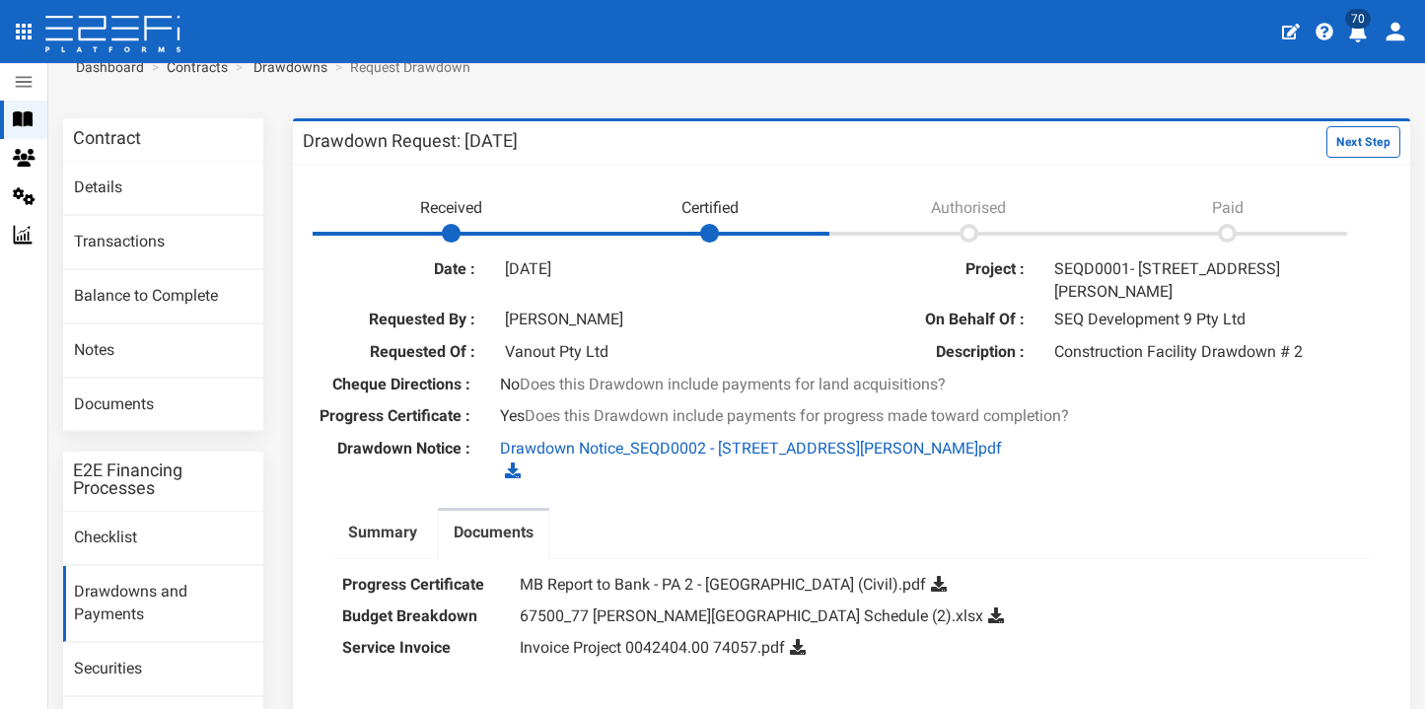
scroll to position [0, 0]
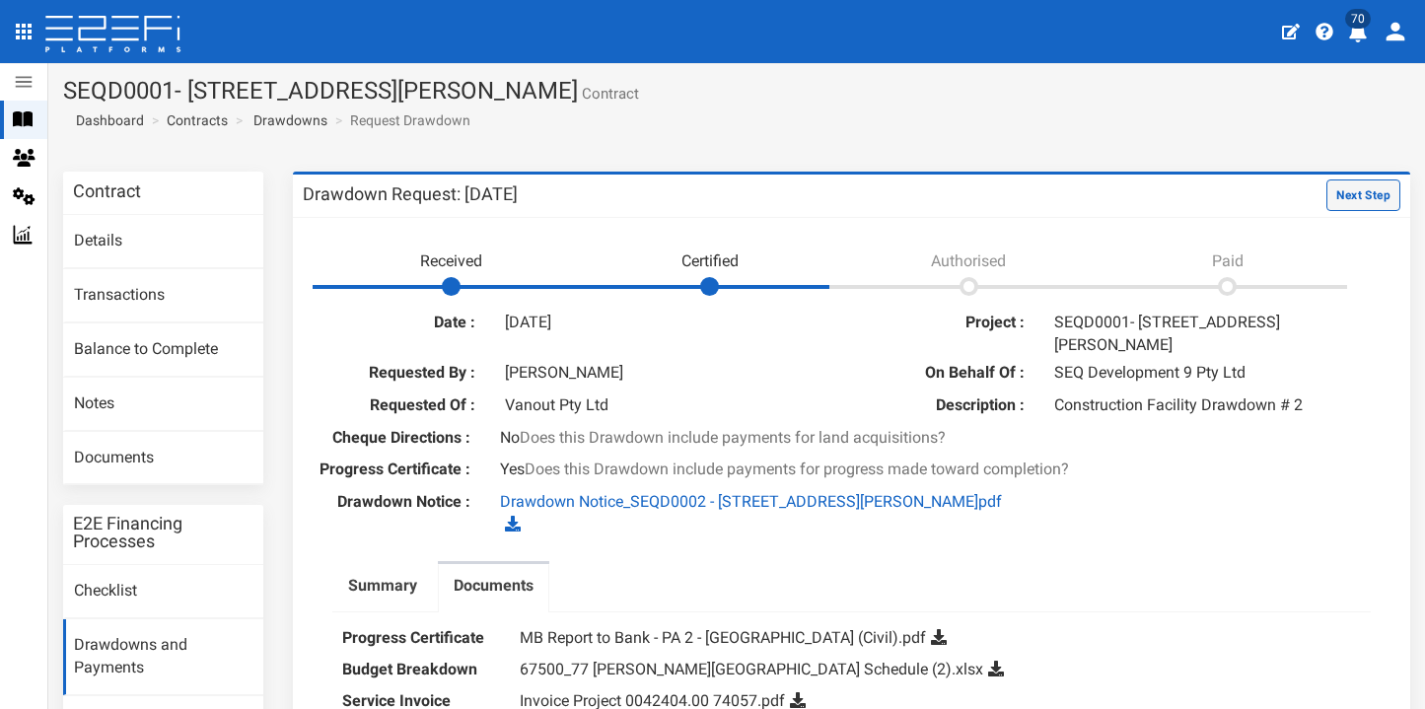
click at [1344, 203] on button "Next Step" at bounding box center [1363, 195] width 74 height 32
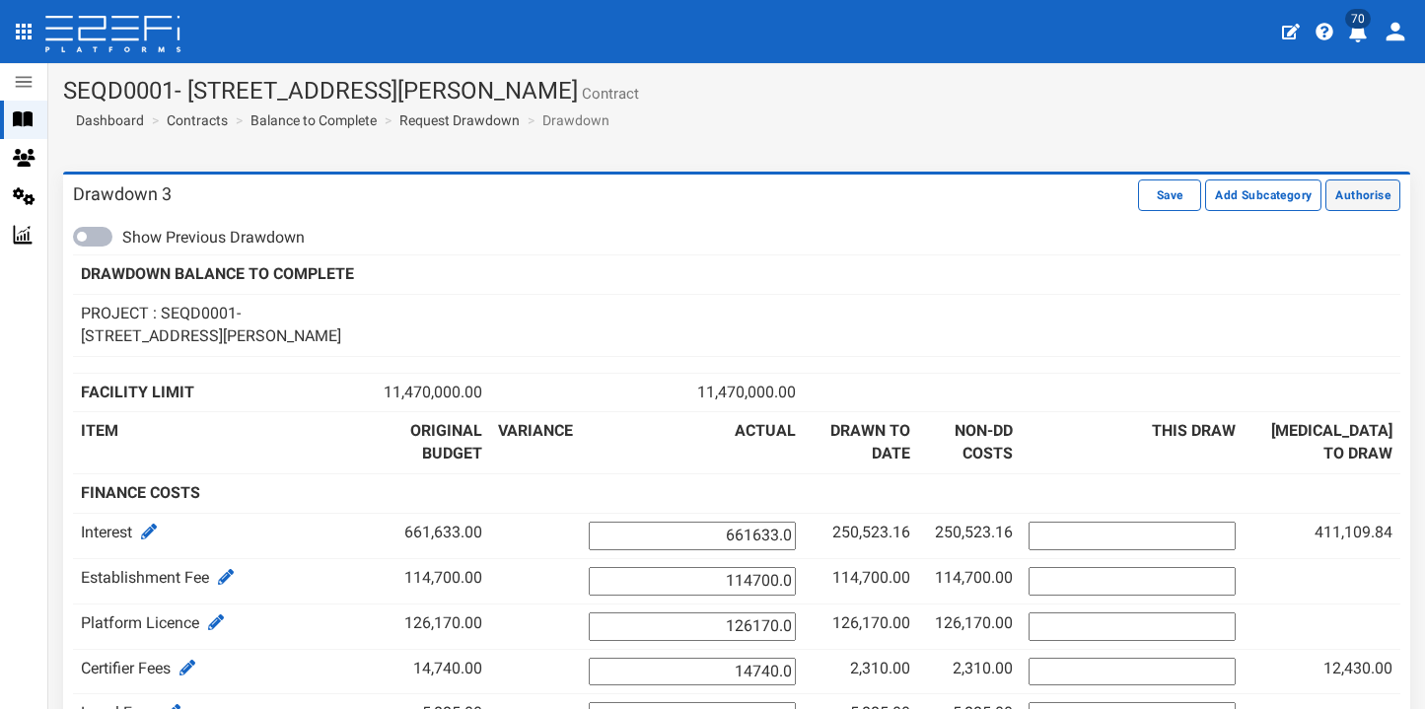
click at [1377, 198] on button "Authorise" at bounding box center [1362, 195] width 75 height 32
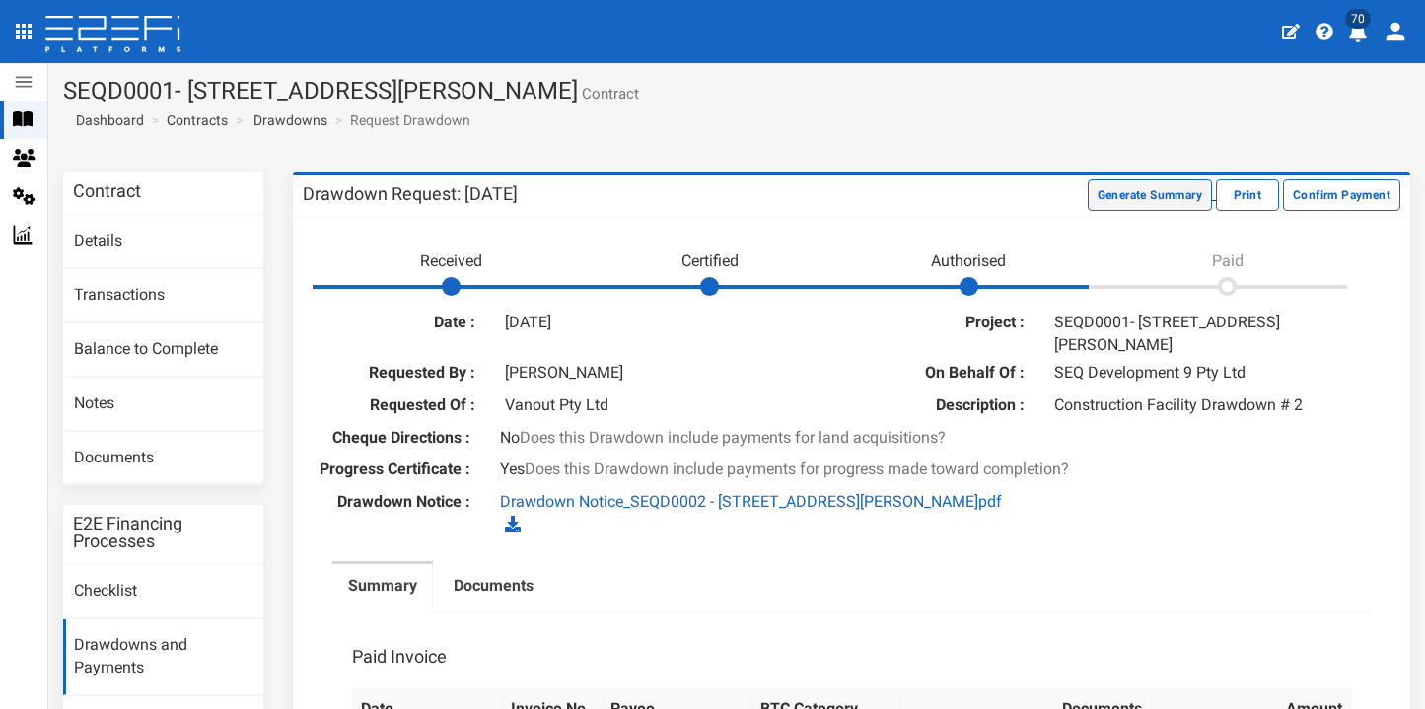
click at [1087, 197] on button "Generate Summary" at bounding box center [1149, 195] width 124 height 32
click at [1134, 198] on button "Download Summary" at bounding box center [1145, 195] width 131 height 32
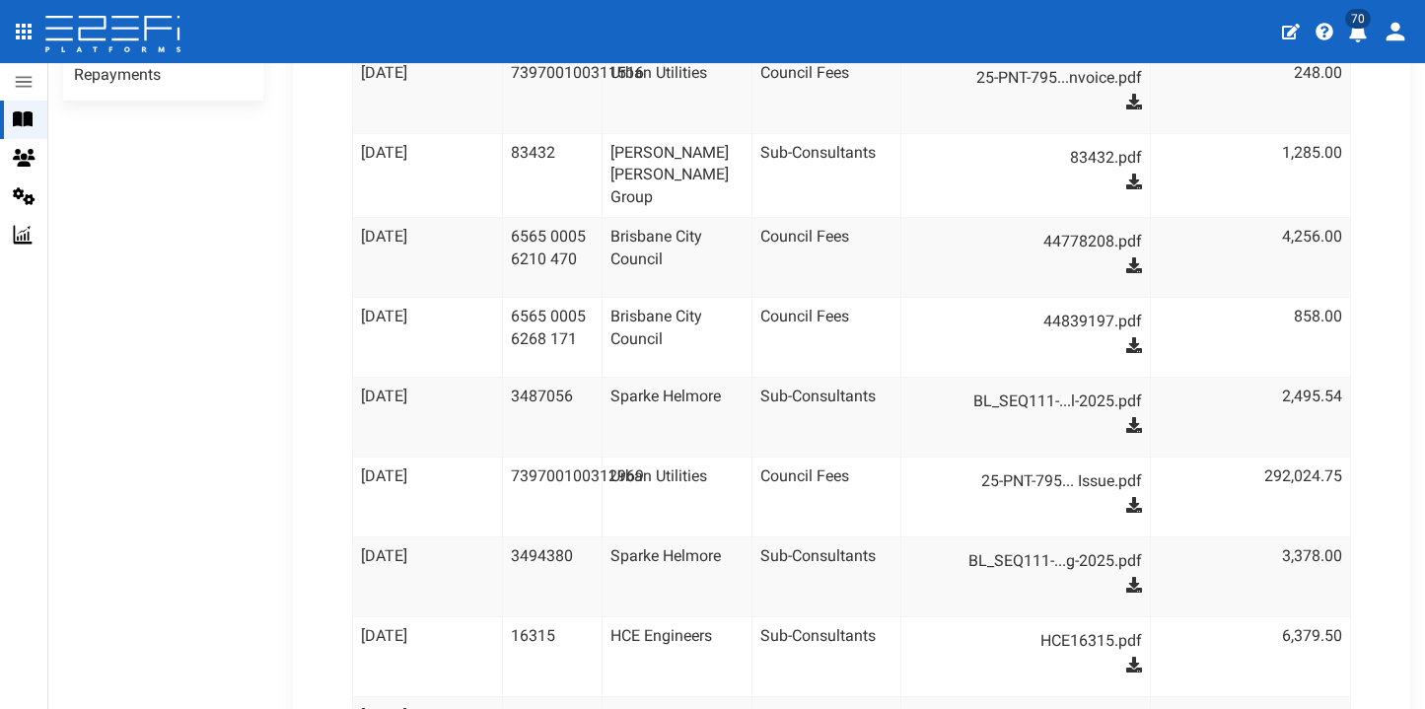
scroll to position [354, 0]
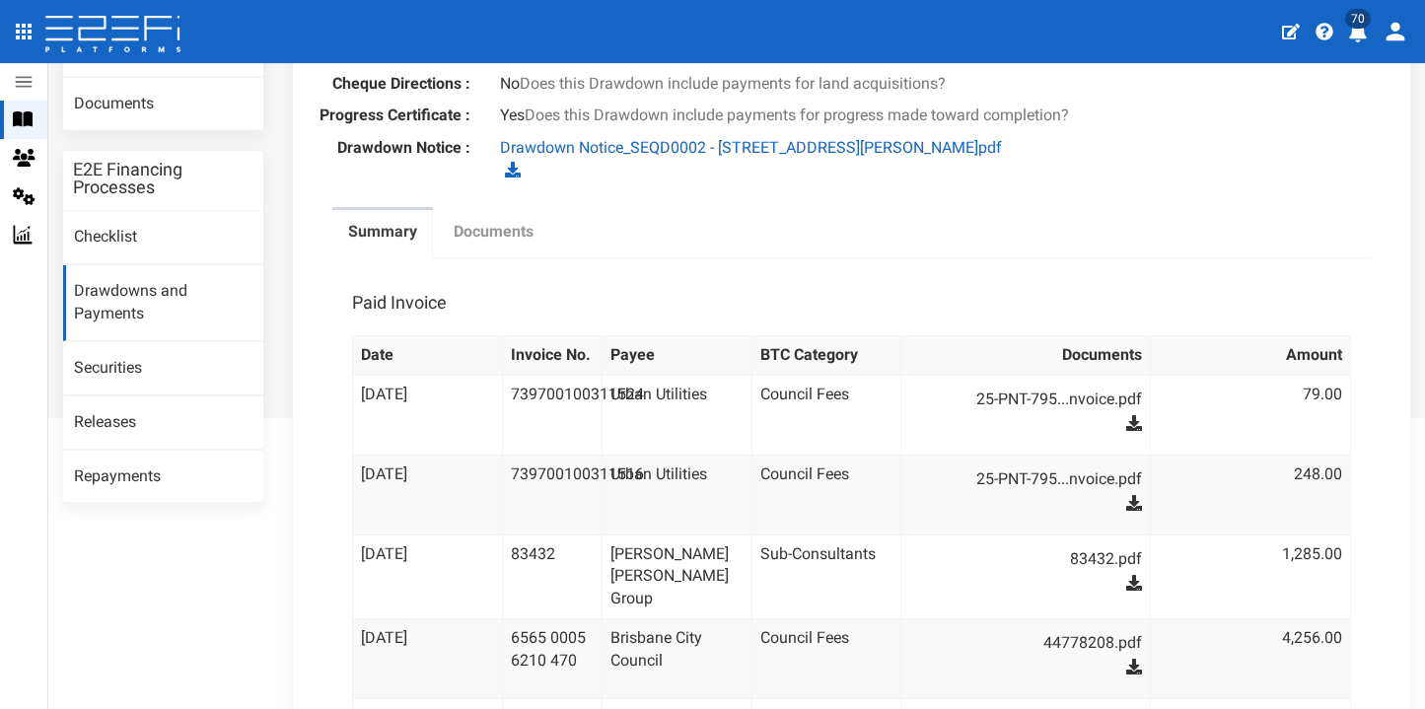
click at [469, 221] on label "Documents" at bounding box center [493, 232] width 80 height 23
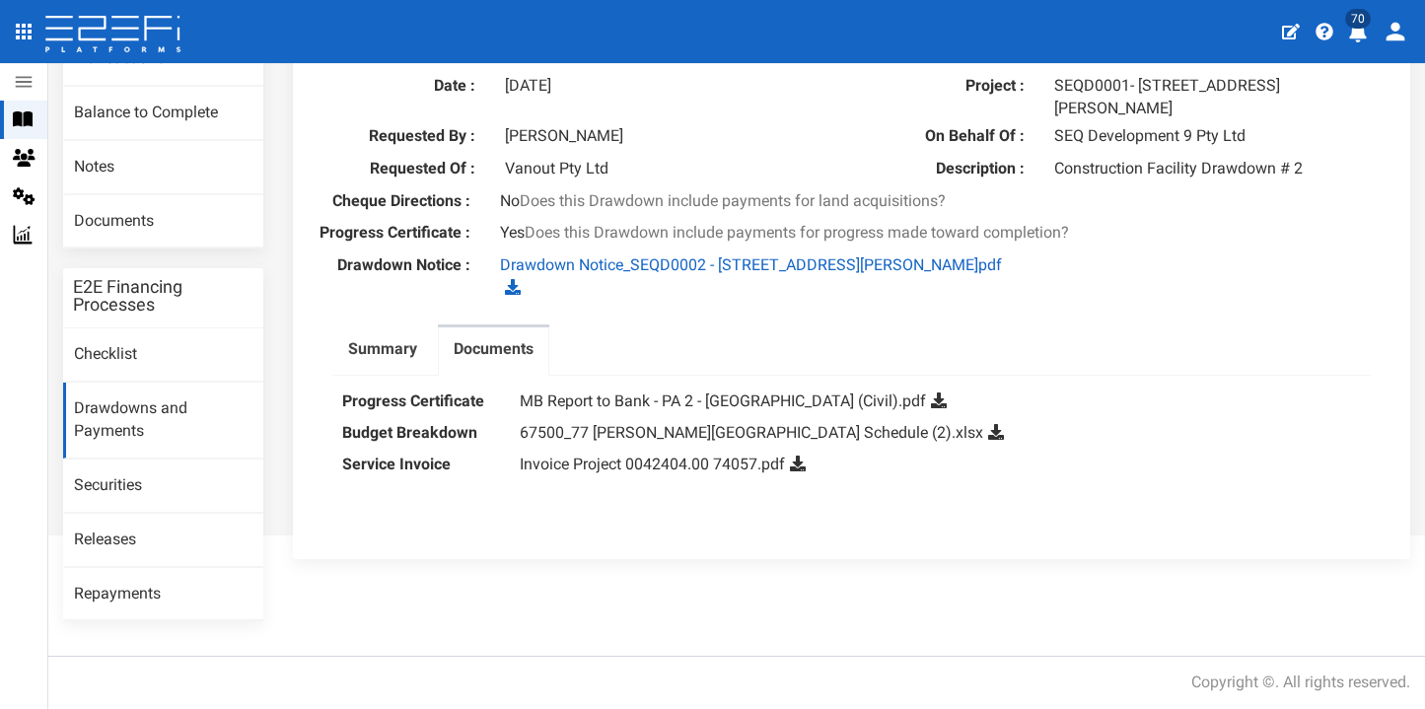
scroll to position [225, 0]
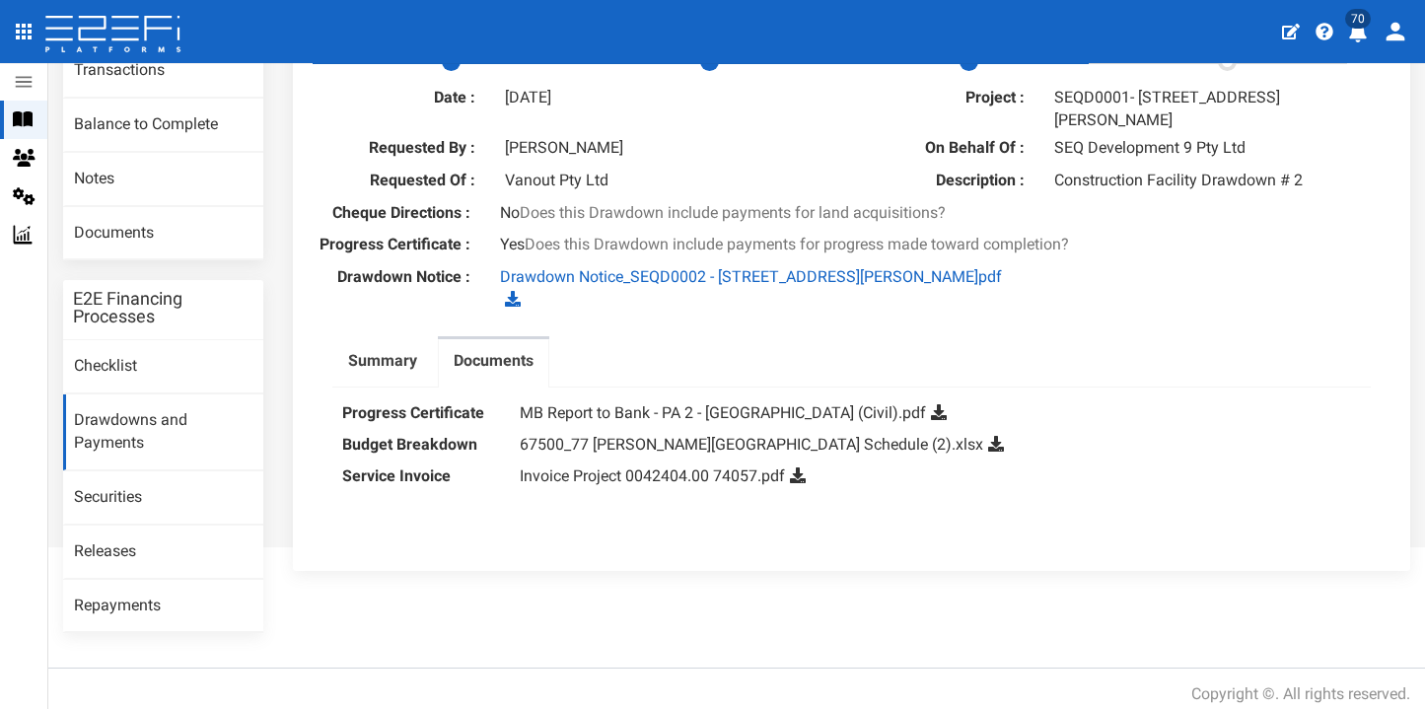
click at [799, 467] on icon at bounding box center [798, 475] width 16 height 16
click at [840, 435] on link "67500_77 Gaskell Street_Eight Mile Plains_Drawdown Schedule (2).xlsx" at bounding box center [751, 444] width 463 height 19
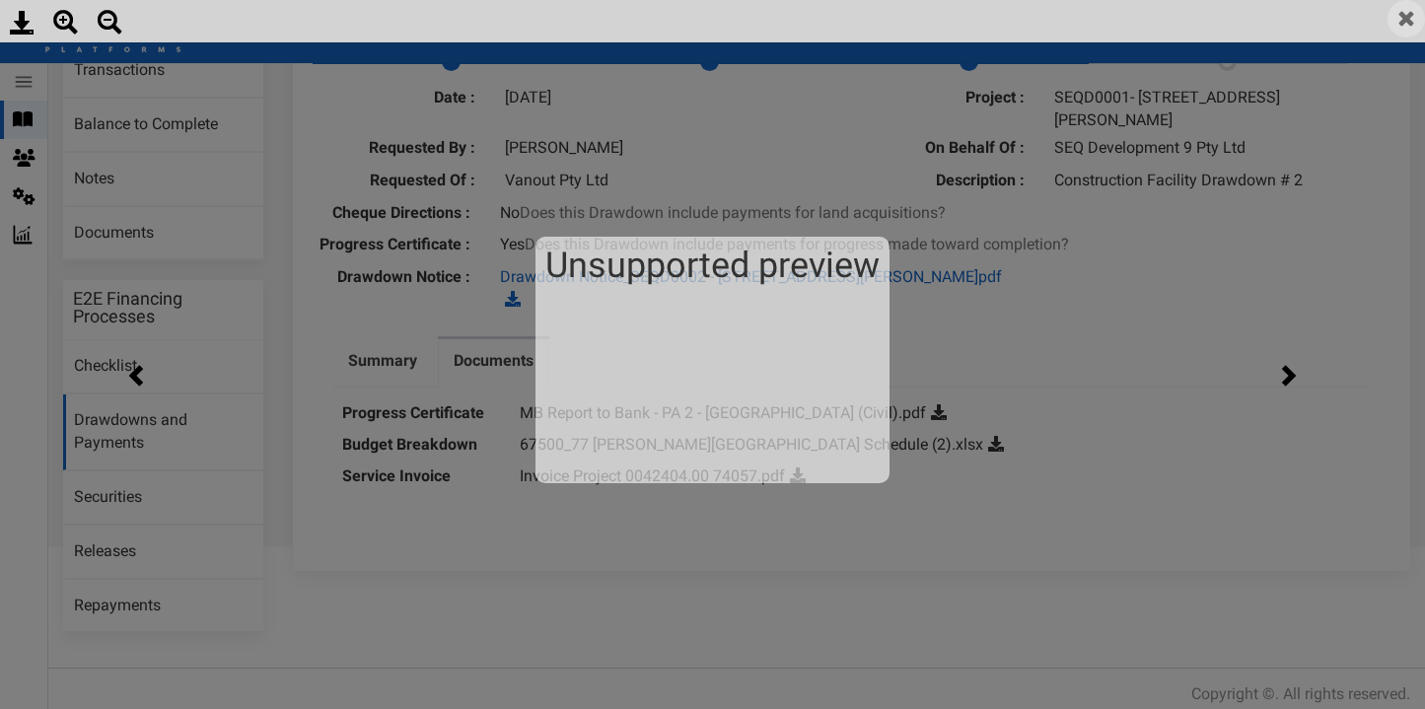
click at [1403, 19] on img at bounding box center [1405, 18] width 37 height 37
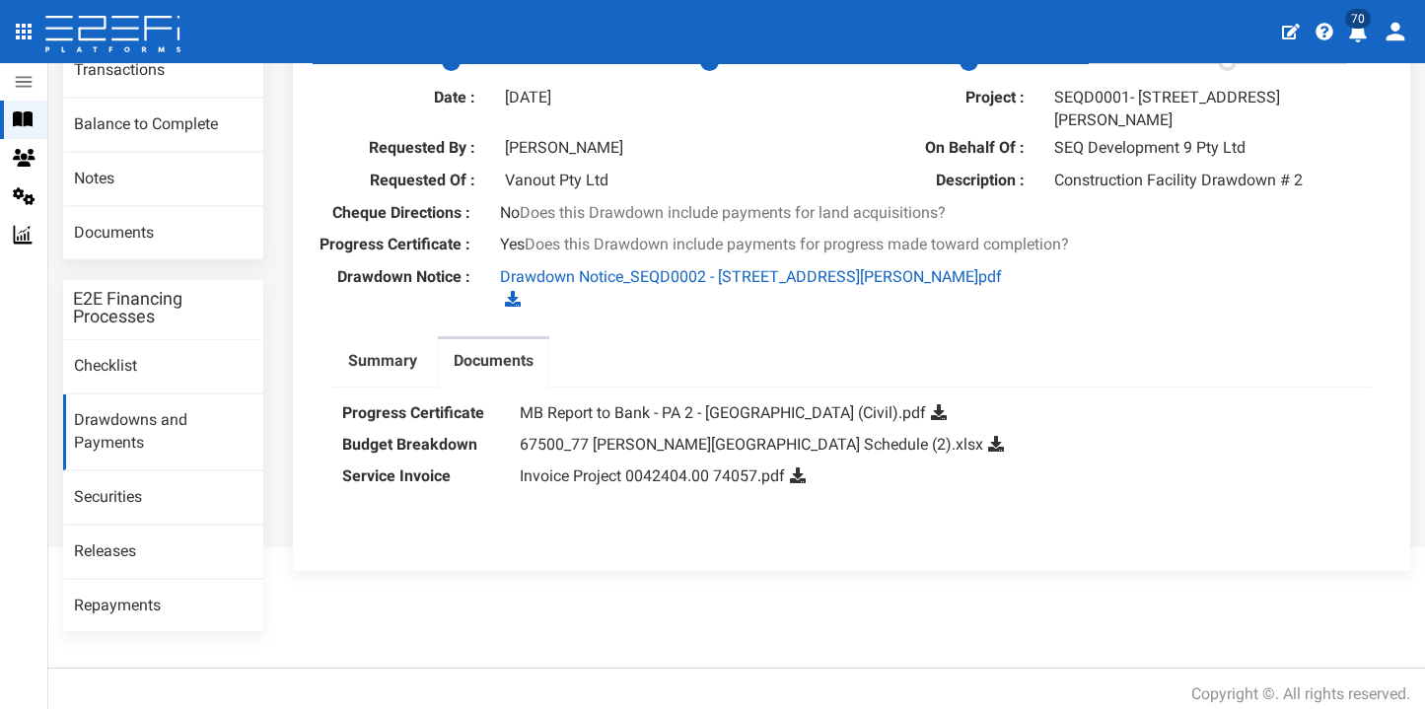
click at [1004, 436] on icon at bounding box center [996, 444] width 16 height 16
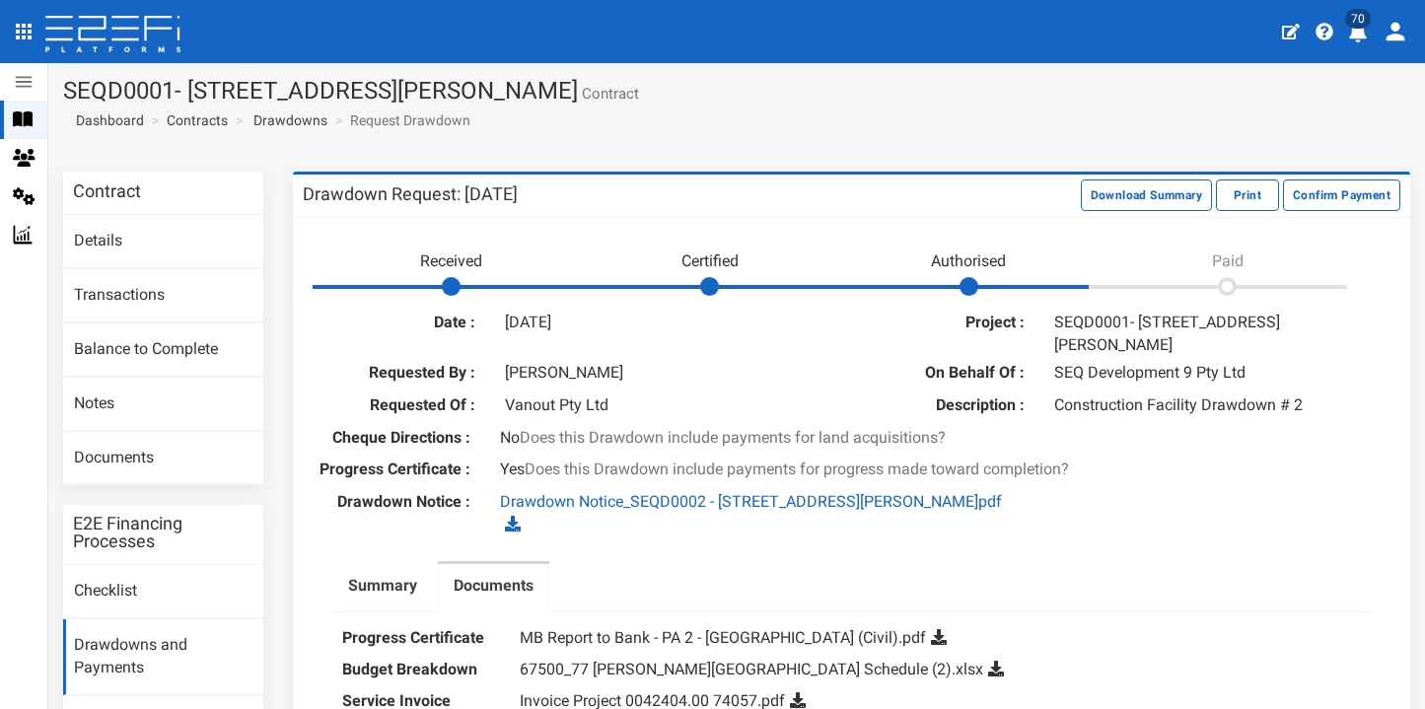
click at [1361, 32] on icon "profile" at bounding box center [1358, 33] width 18 height 20
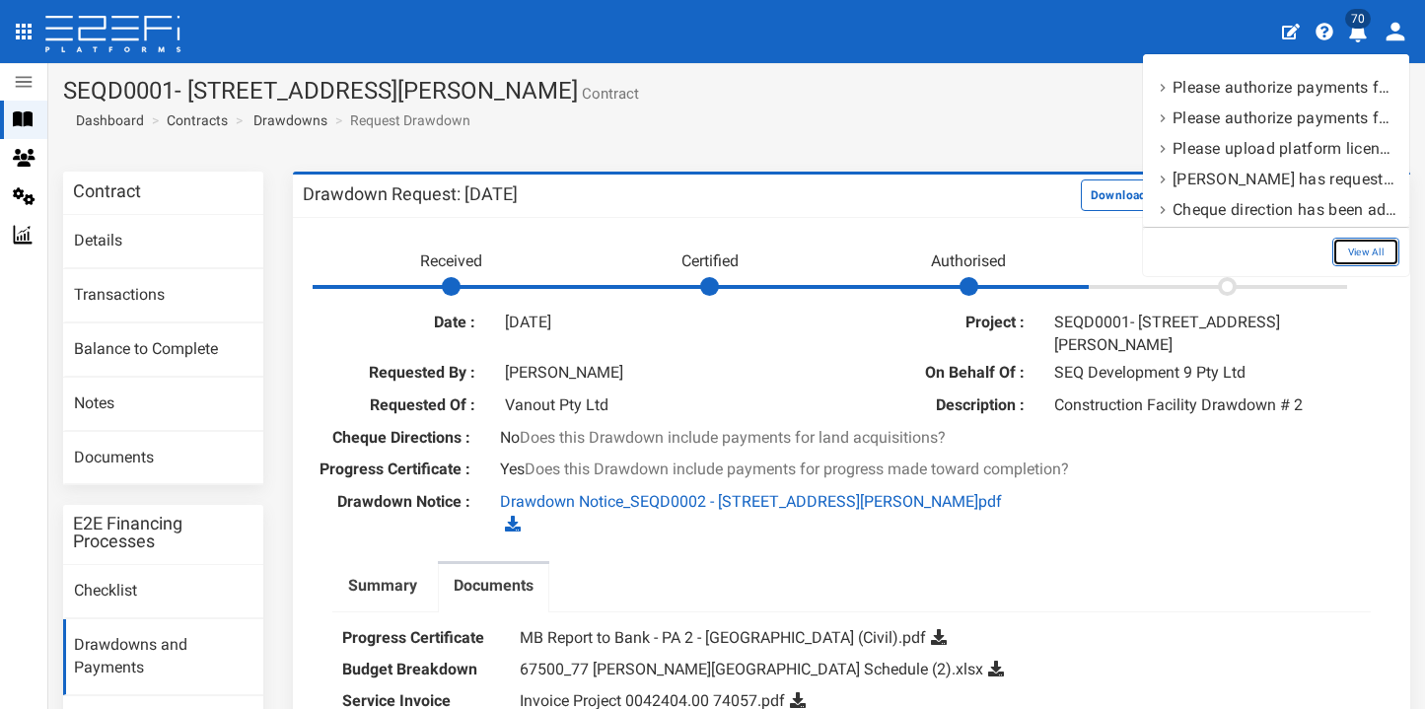
click at [1383, 252] on link "View All" at bounding box center [1365, 252] width 67 height 29
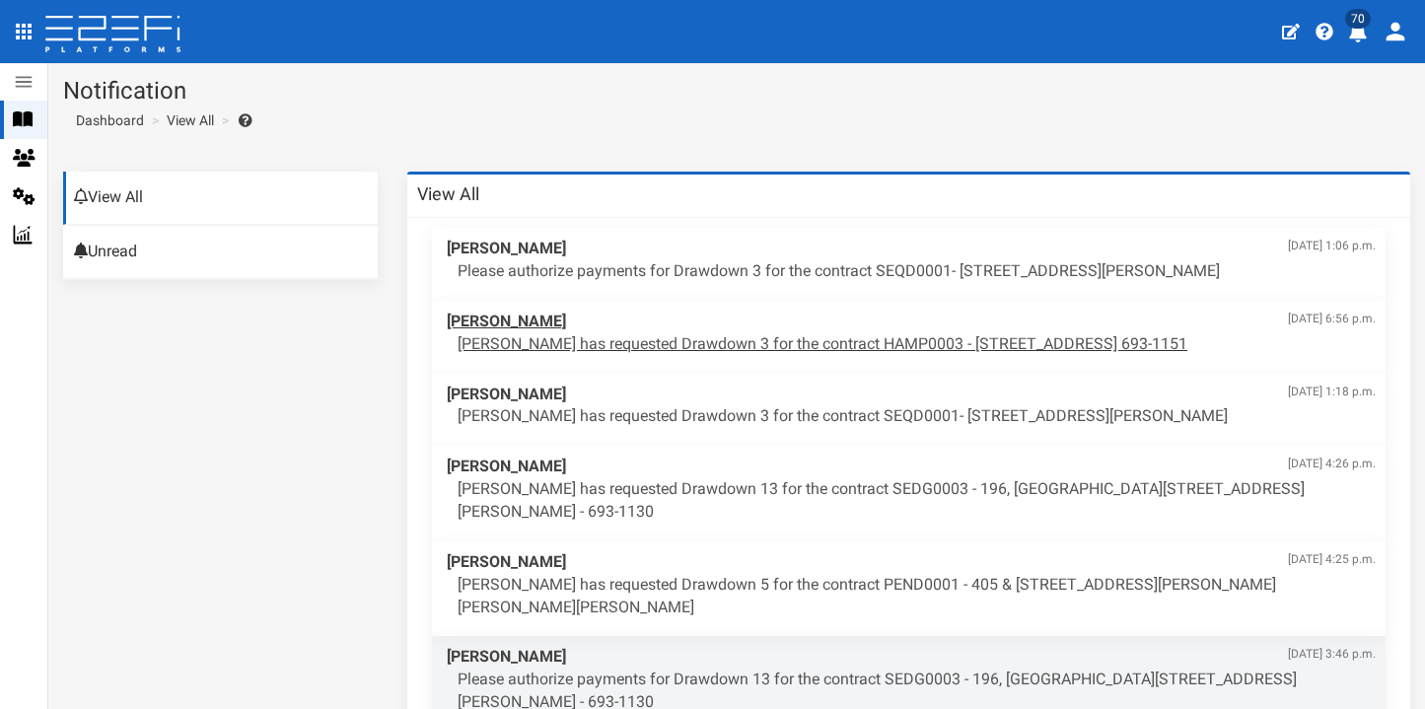
click at [873, 336] on p "Suzy Woodward has requested Drawdown 3 for the contract HAMP0003 - 15 Aramis Pl…" at bounding box center [916, 344] width 918 height 23
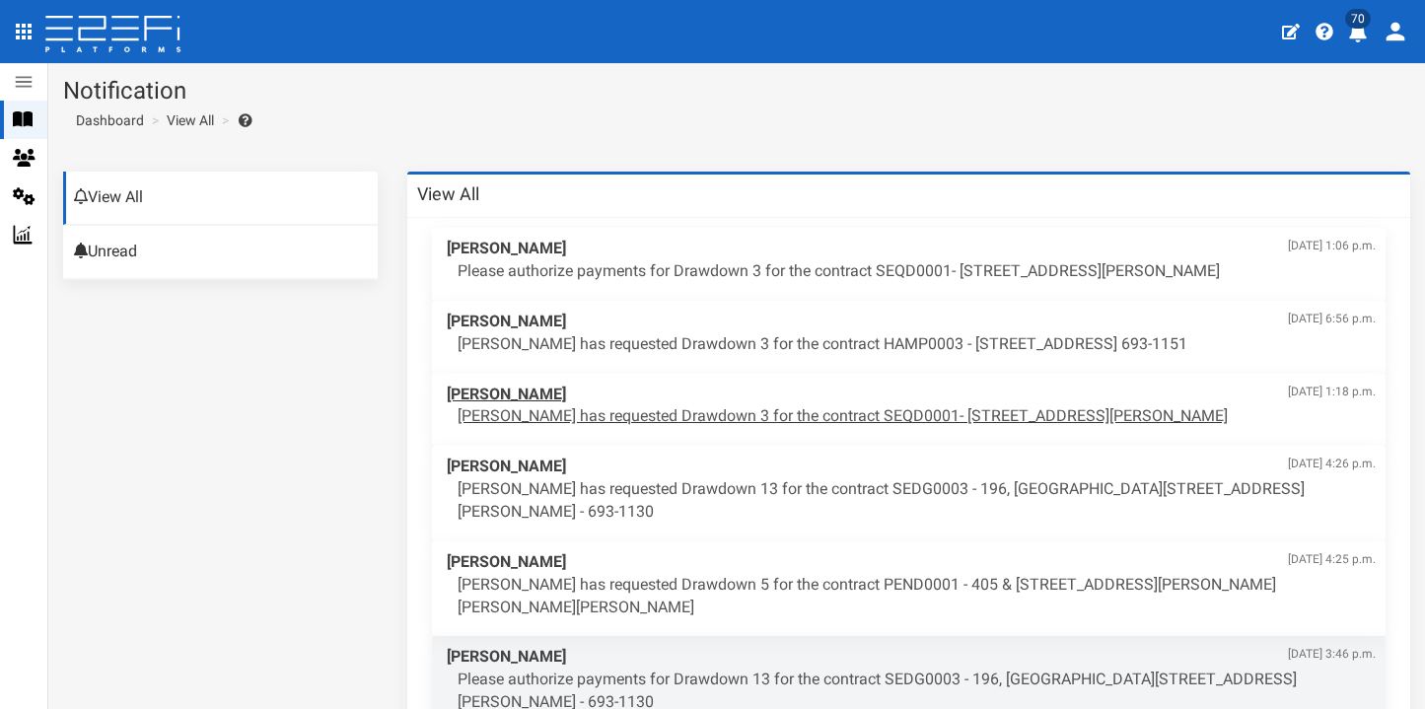
click at [533, 419] on p "Edward Heron has requested Drawdown 3 for the contract SEQD0001- 77 Gaskell Str…" at bounding box center [916, 416] width 918 height 23
